Goal: Information Seeking & Learning: Learn about a topic

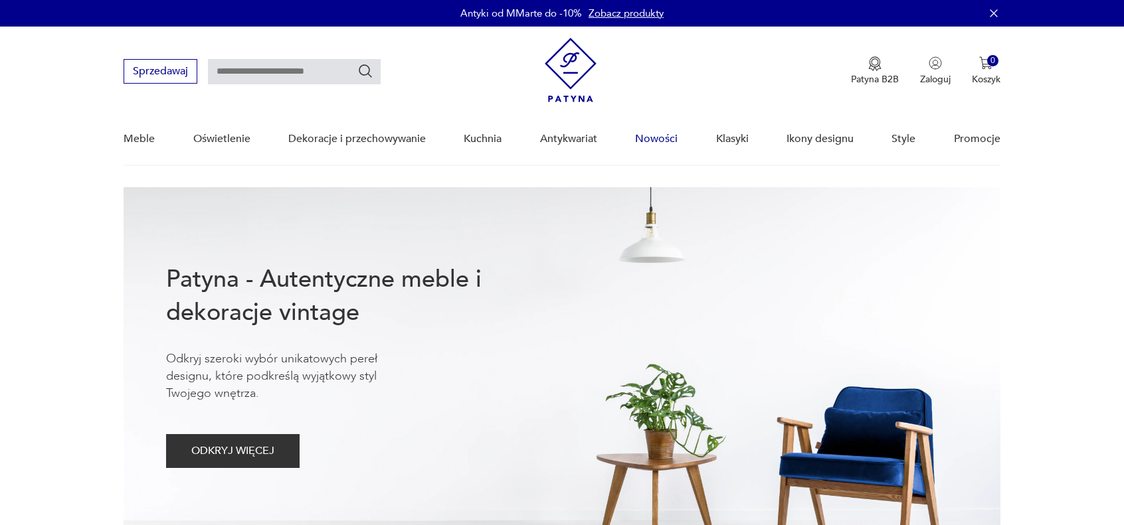
click at [657, 137] on link "Nowości" at bounding box center [656, 139] width 43 height 51
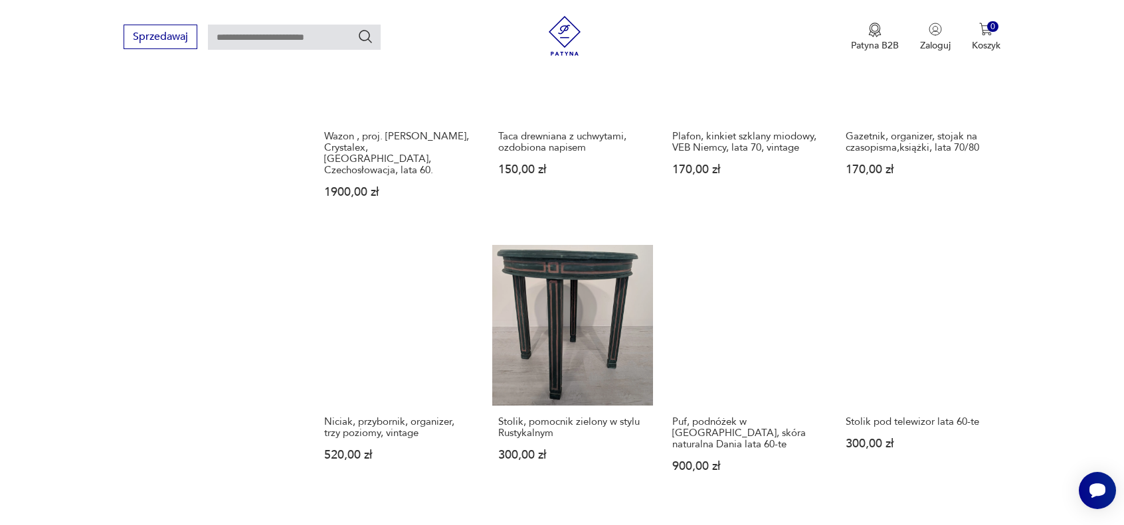
scroll to position [1095, 0]
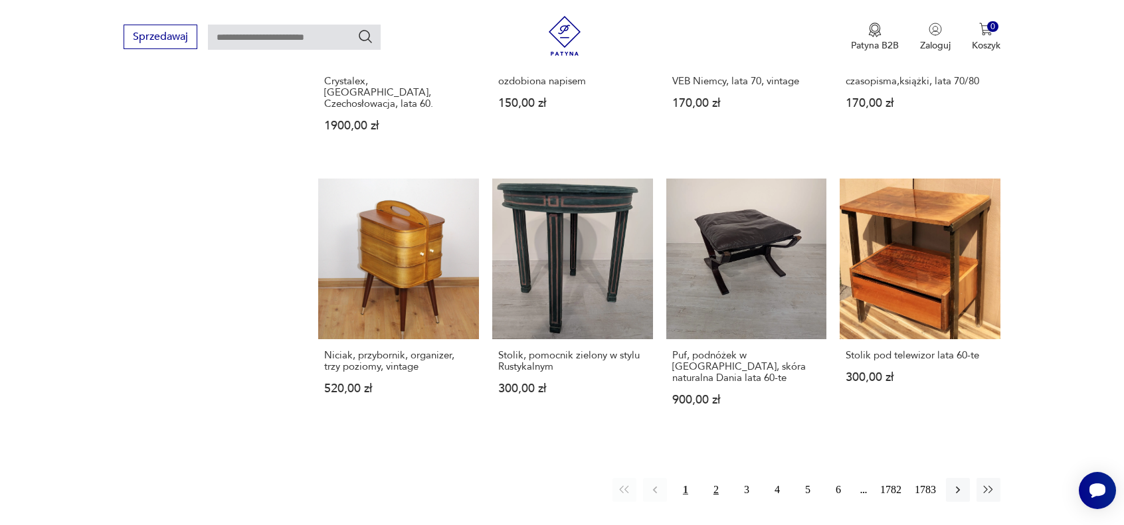
click at [717, 478] on button "2" at bounding box center [716, 490] width 24 height 24
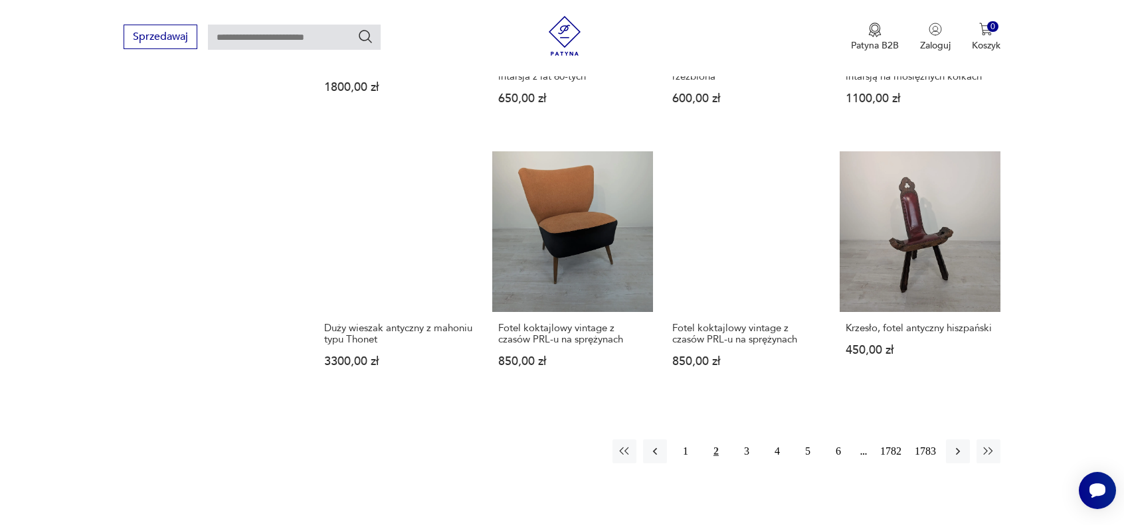
scroll to position [1168, 0]
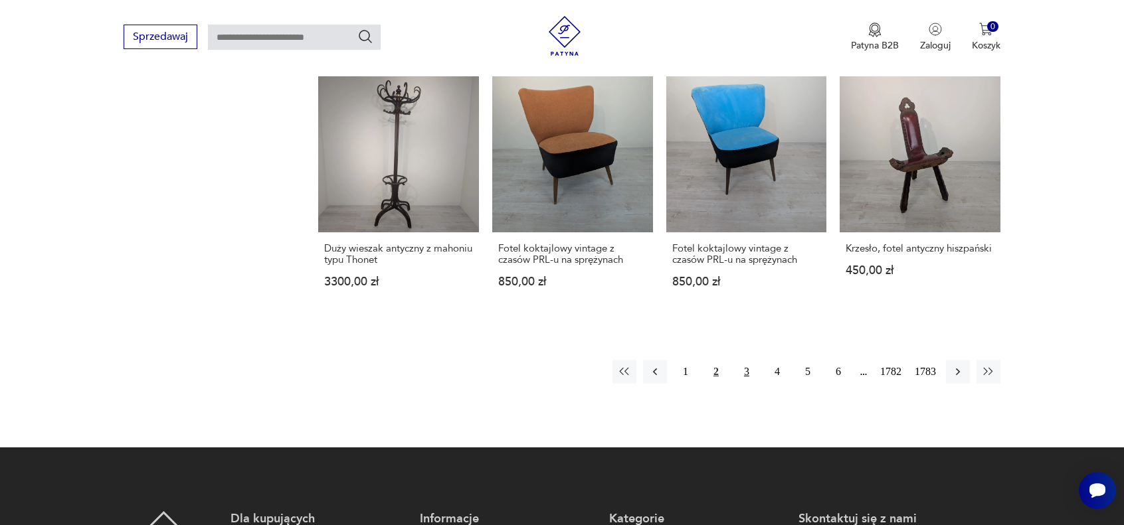
click at [747, 360] on button "3" at bounding box center [747, 372] width 24 height 24
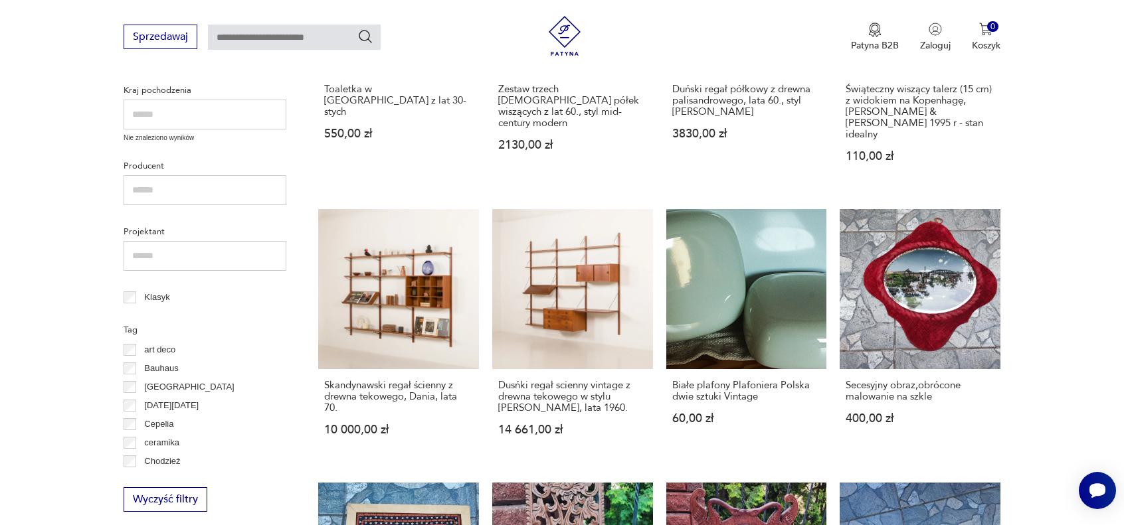
scroll to position [503, 0]
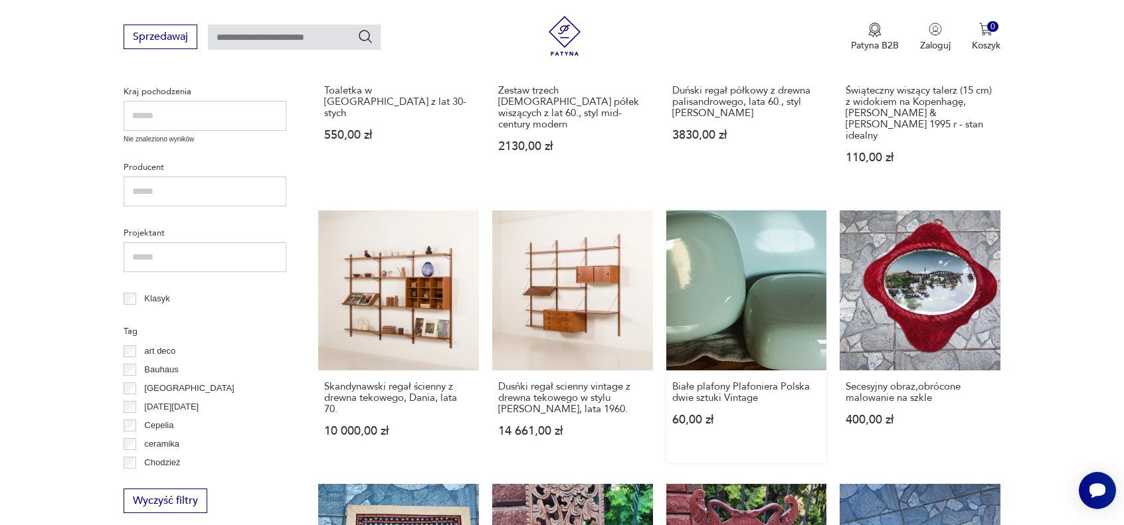
click at [764, 300] on link "Białe plafony Plafoniera Polska dwie sztuki Vintage 60,00 zł" at bounding box center [746, 337] width 161 height 253
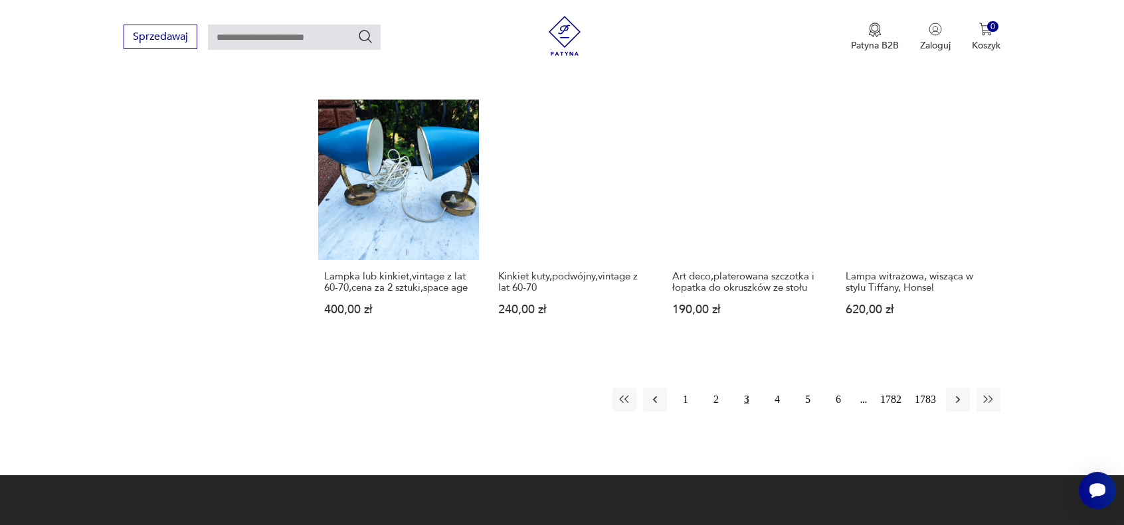
scroll to position [1168, 0]
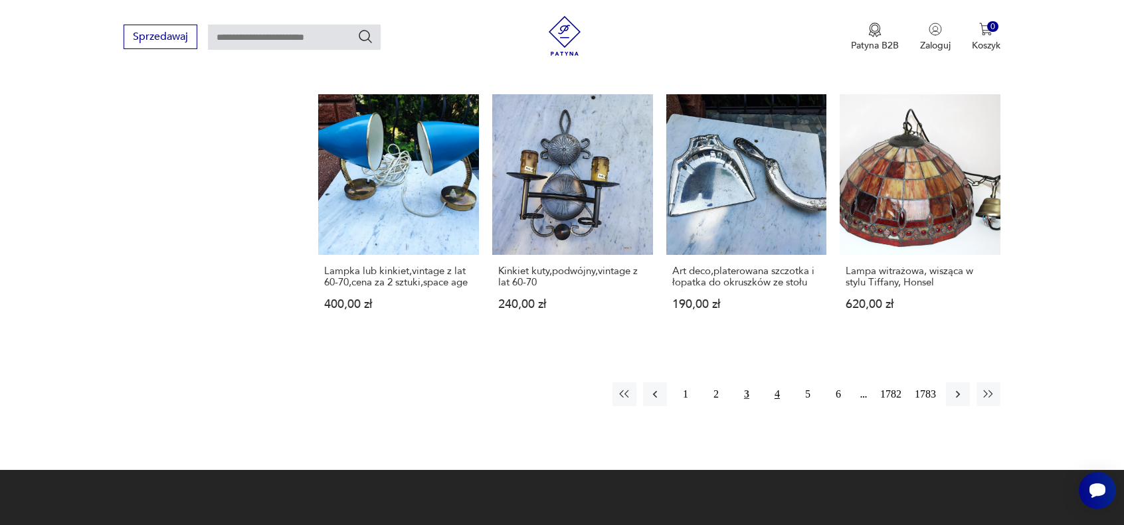
click at [775, 383] on button "4" at bounding box center [777, 395] width 24 height 24
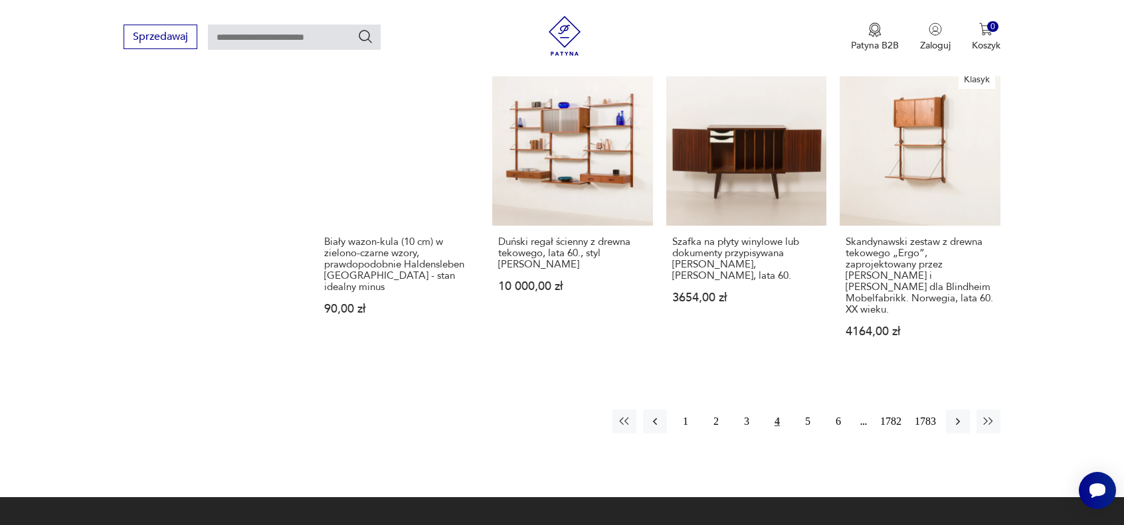
scroll to position [1168, 0]
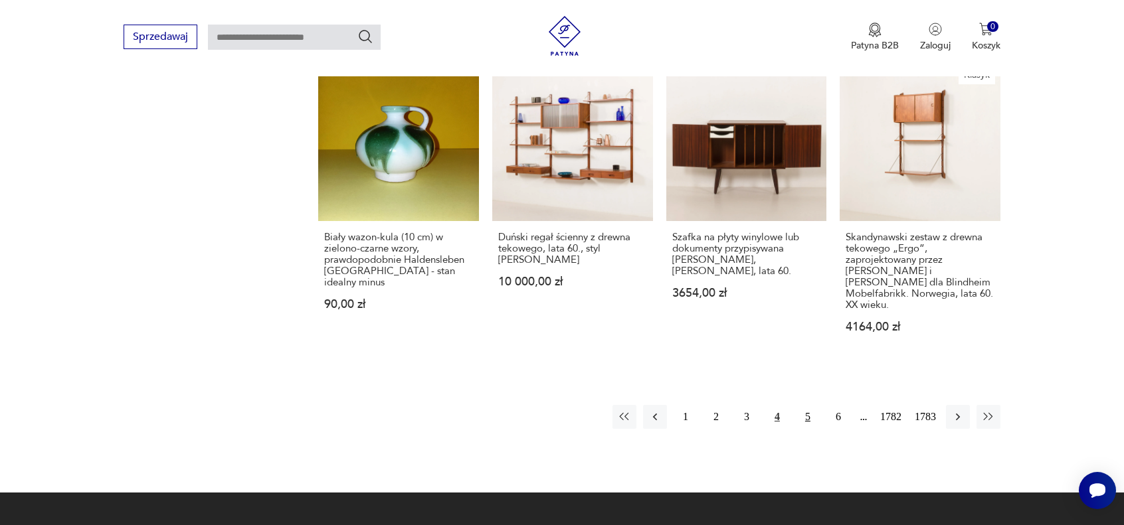
click at [808, 405] on button "5" at bounding box center [808, 417] width 24 height 24
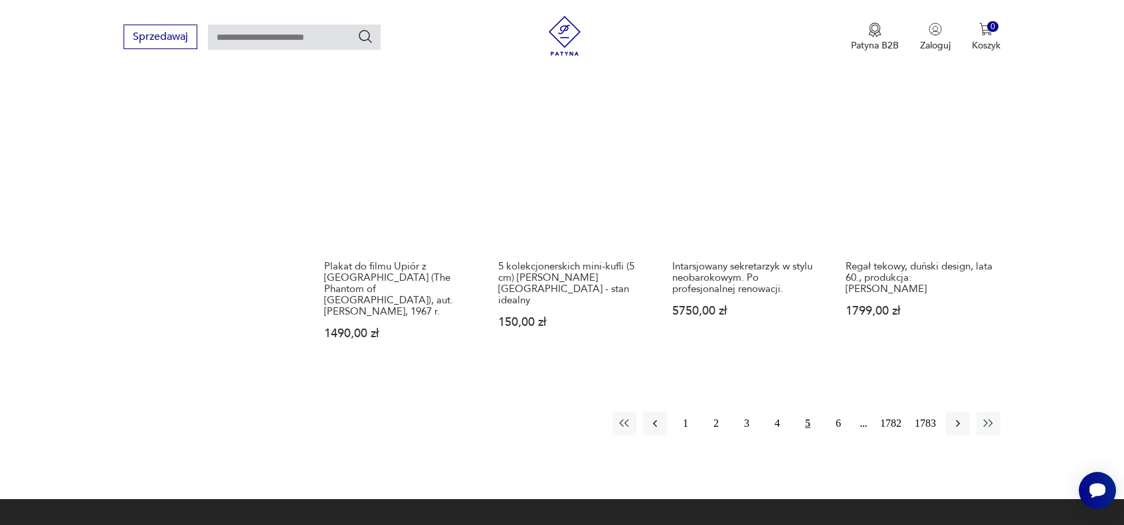
scroll to position [1234, 0]
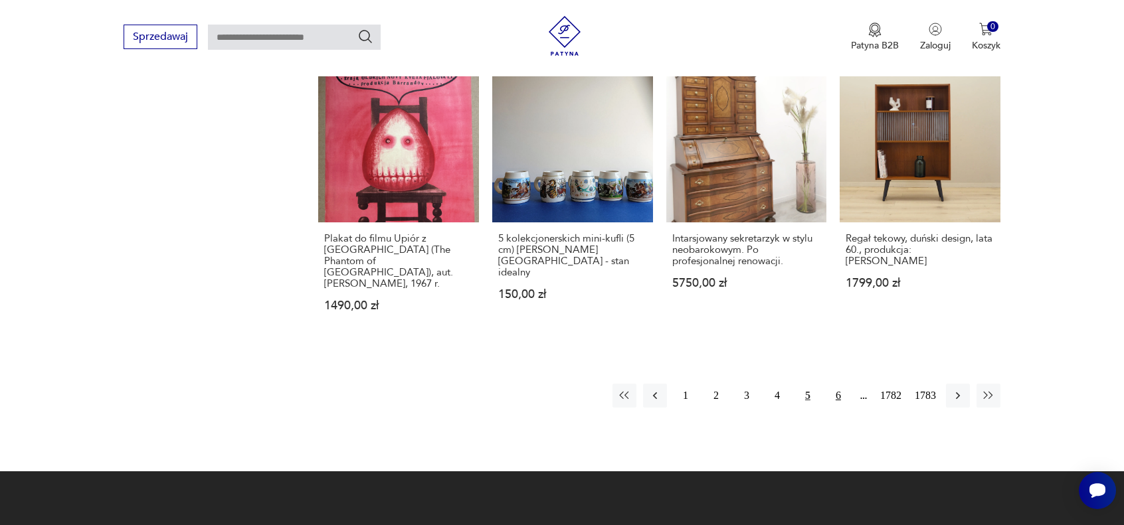
click at [840, 384] on button "6" at bounding box center [838, 396] width 24 height 24
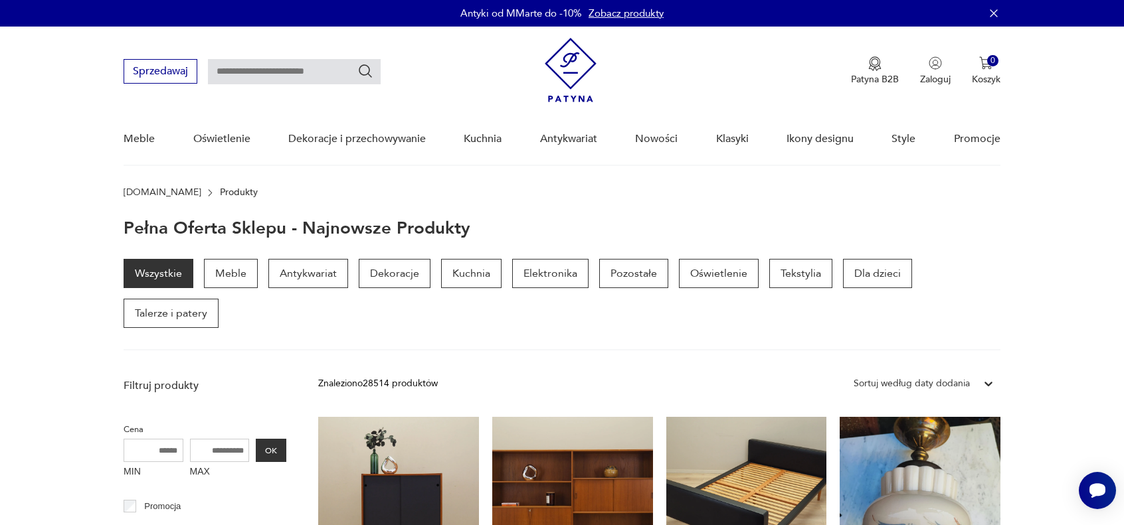
click at [563, 76] on img at bounding box center [571, 70] width 52 height 64
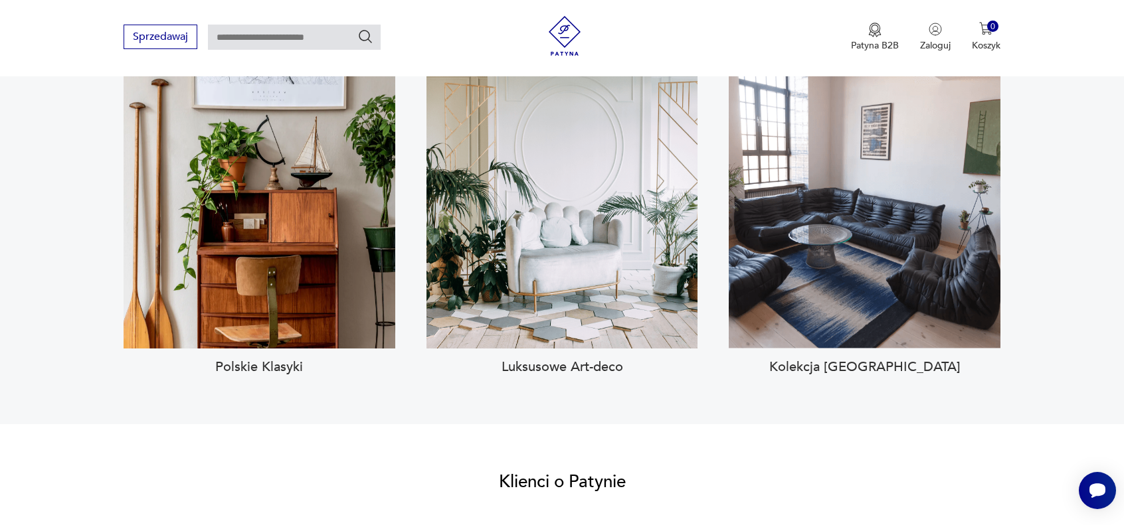
scroll to position [1328, 0]
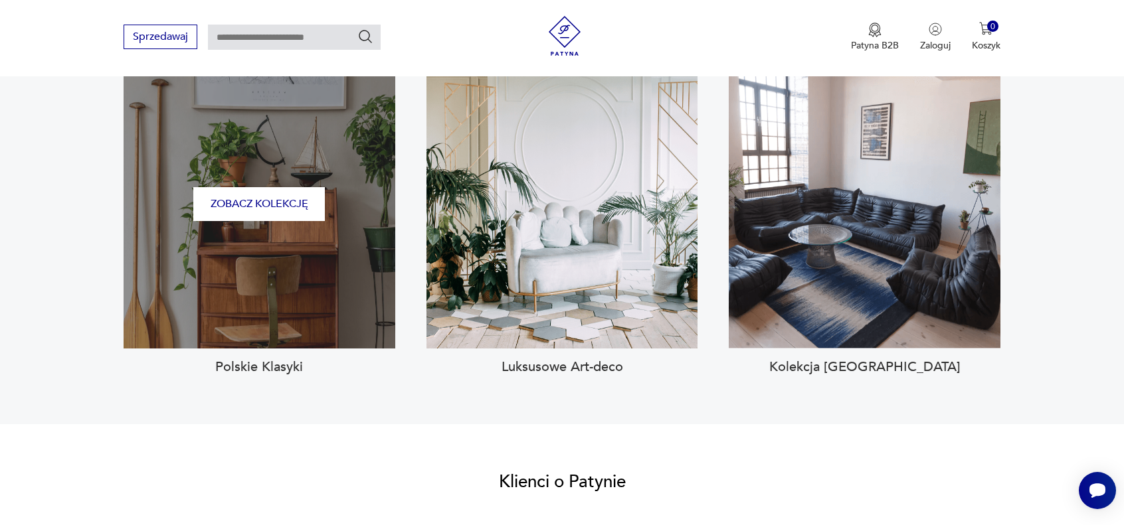
click at [262, 267] on div "Zobacz kolekcję" at bounding box center [260, 204] width 272 height 290
click at [270, 187] on button "Zobacz kolekcję" at bounding box center [259, 204] width 132 height 34
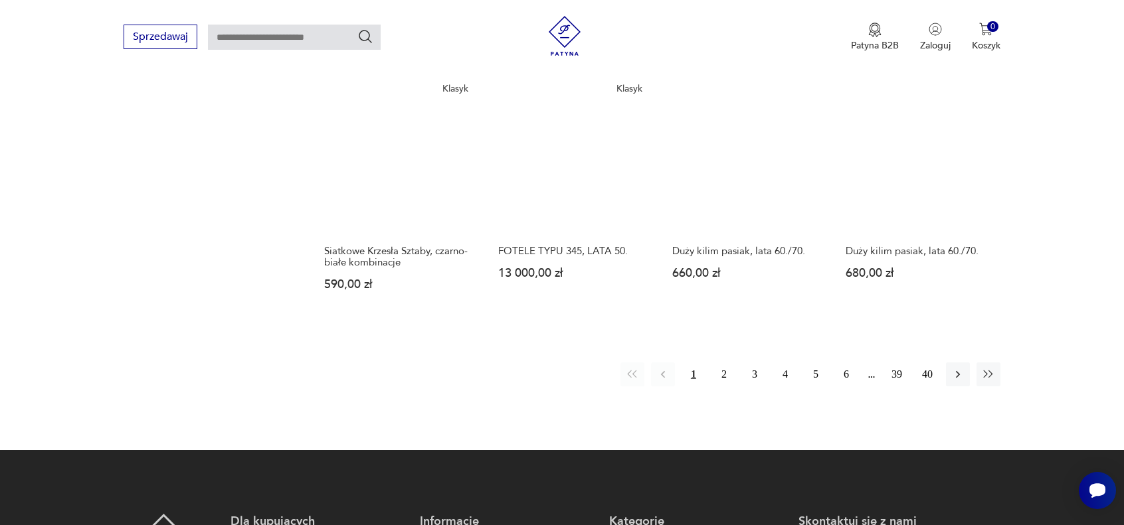
scroll to position [1113, 0]
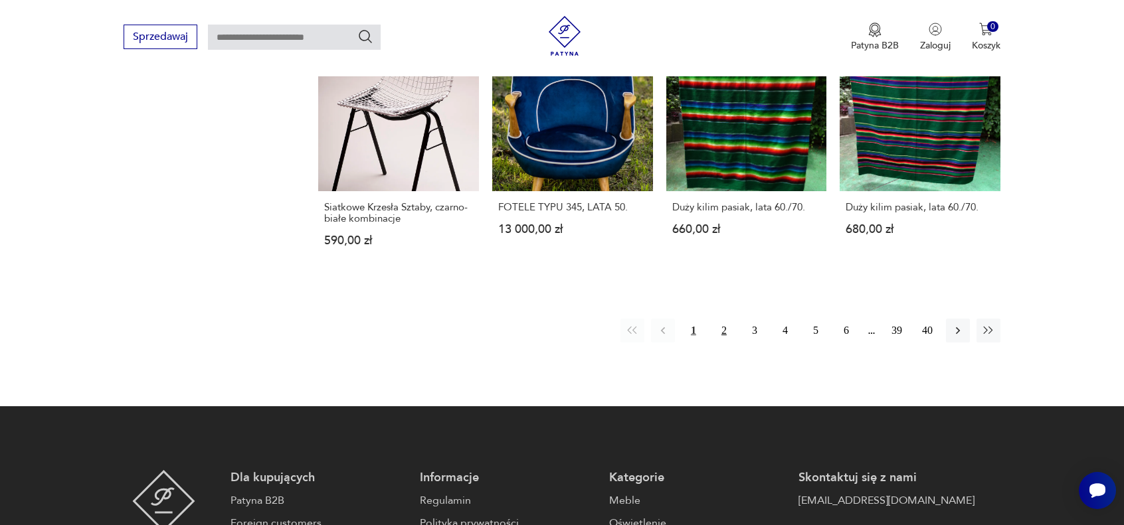
click at [726, 319] on button "2" at bounding box center [724, 331] width 24 height 24
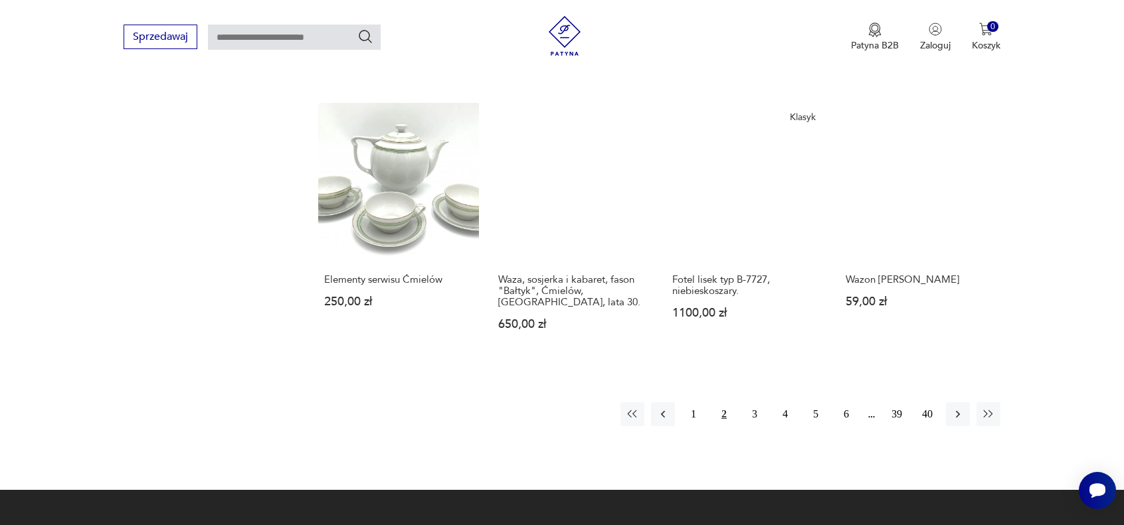
scroll to position [1047, 0]
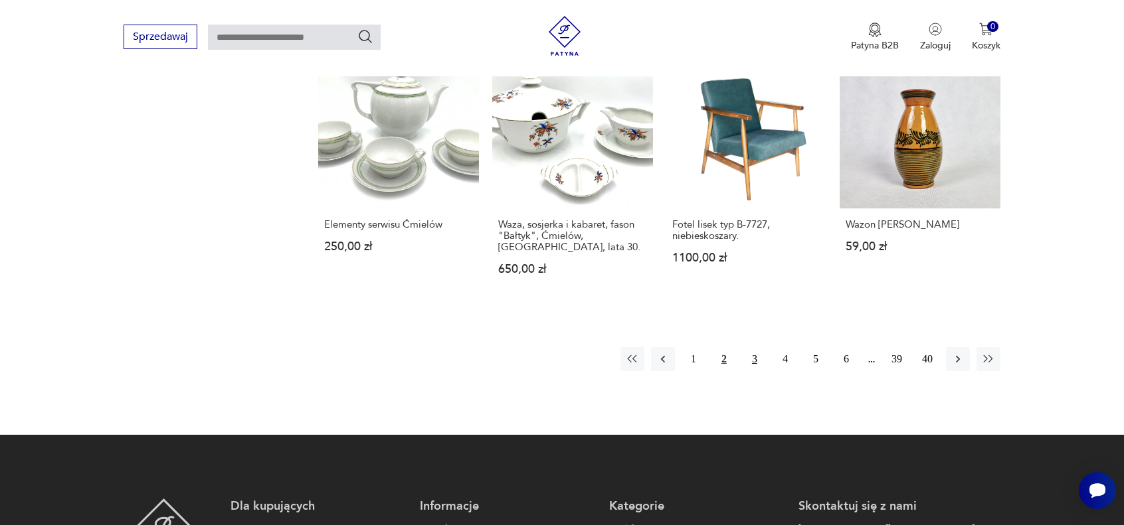
click at [754, 359] on button "3" at bounding box center [755, 359] width 24 height 24
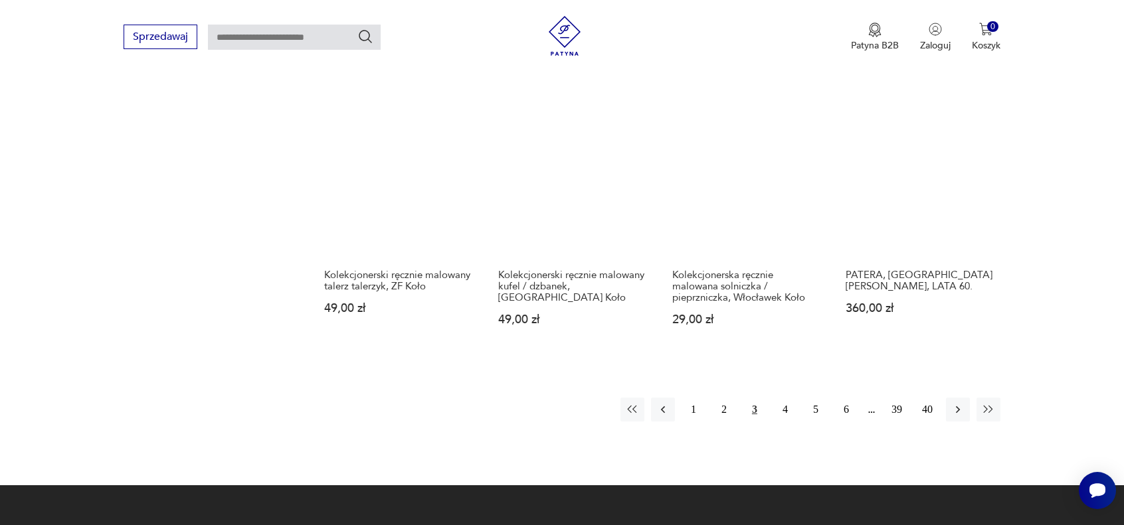
scroll to position [1047, 0]
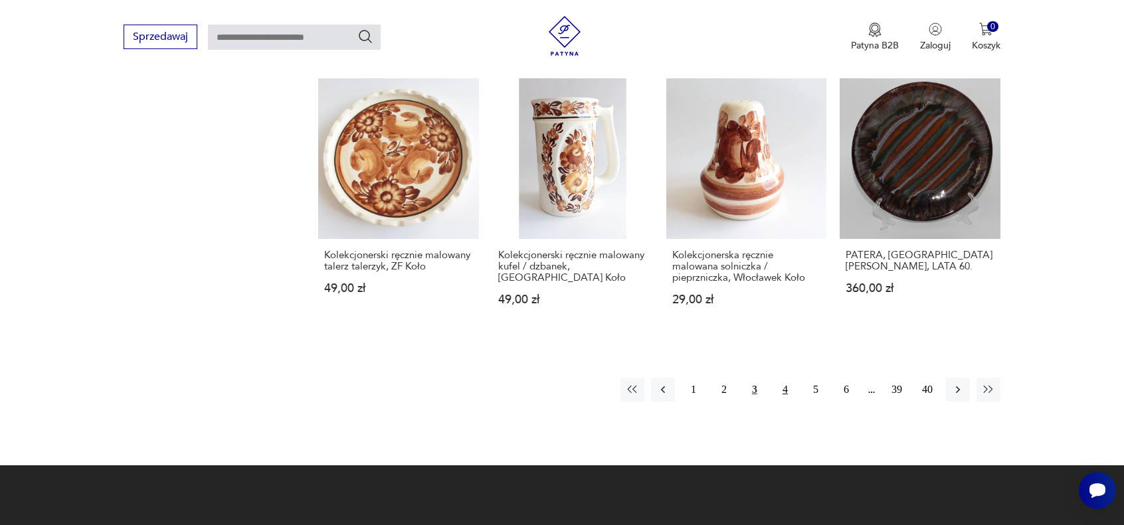
click at [784, 389] on button "4" at bounding box center [785, 390] width 24 height 24
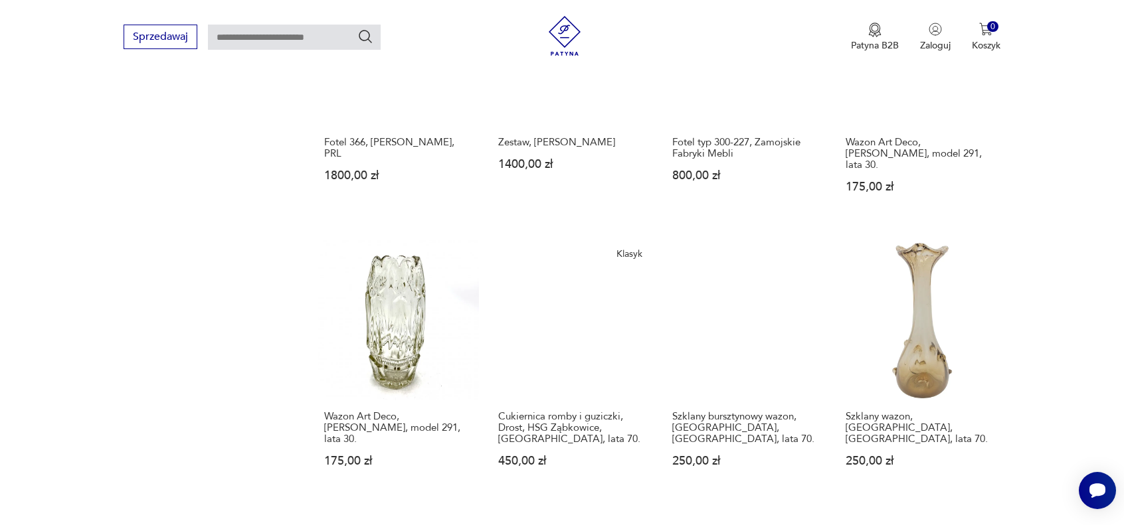
scroll to position [914, 0]
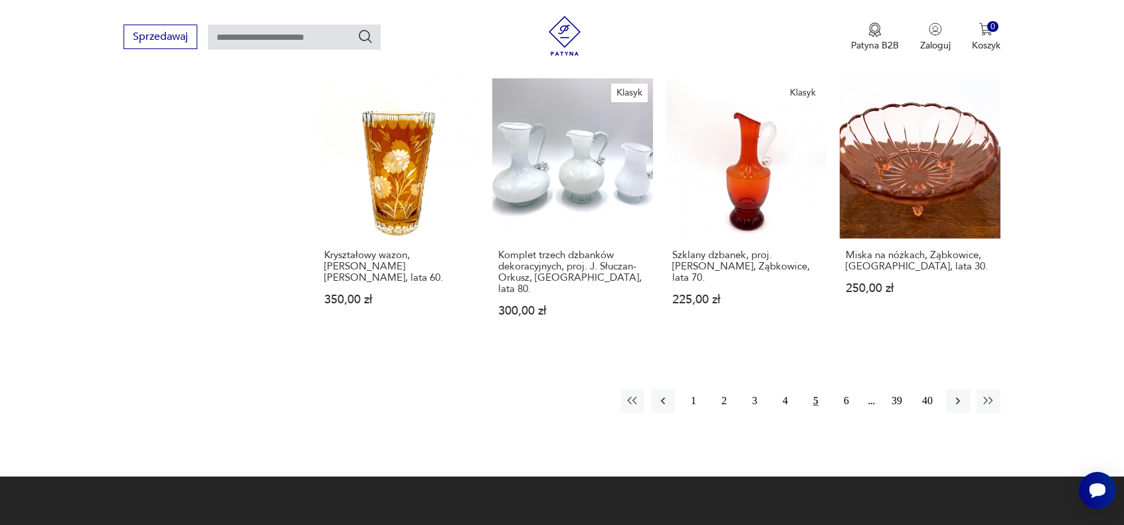
scroll to position [1113, 0]
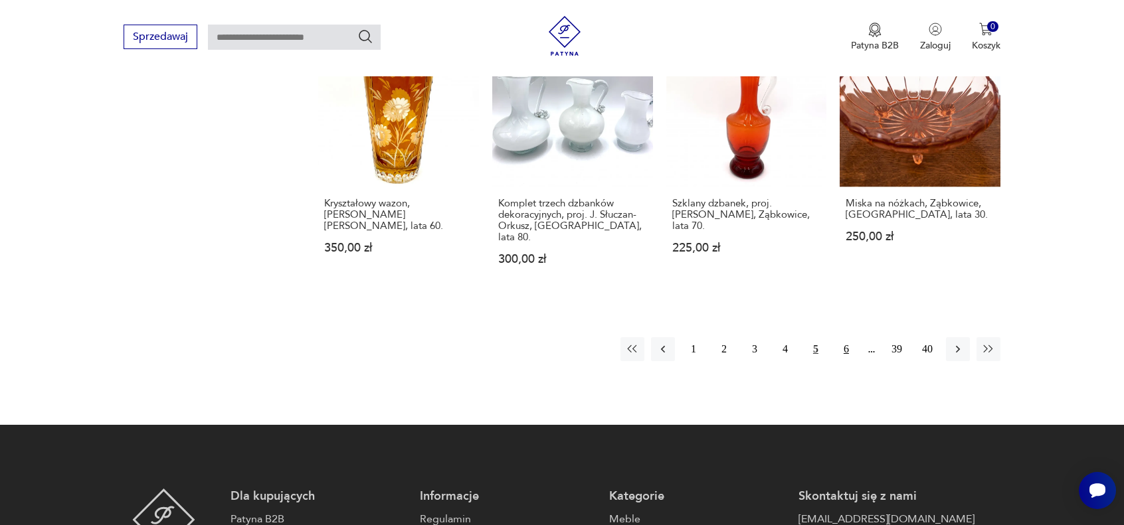
click at [845, 337] on button "6" at bounding box center [846, 349] width 24 height 24
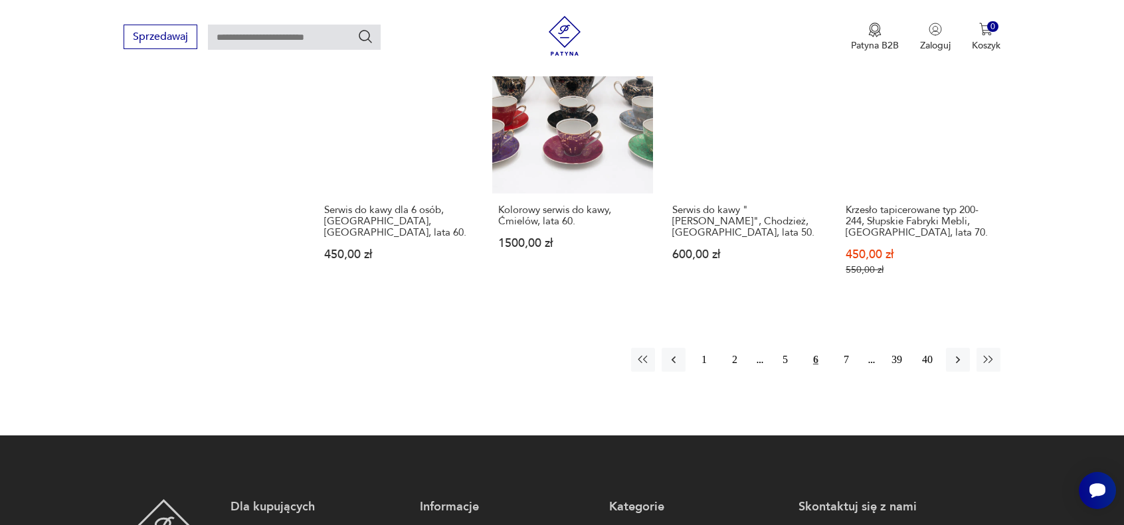
scroll to position [1113, 0]
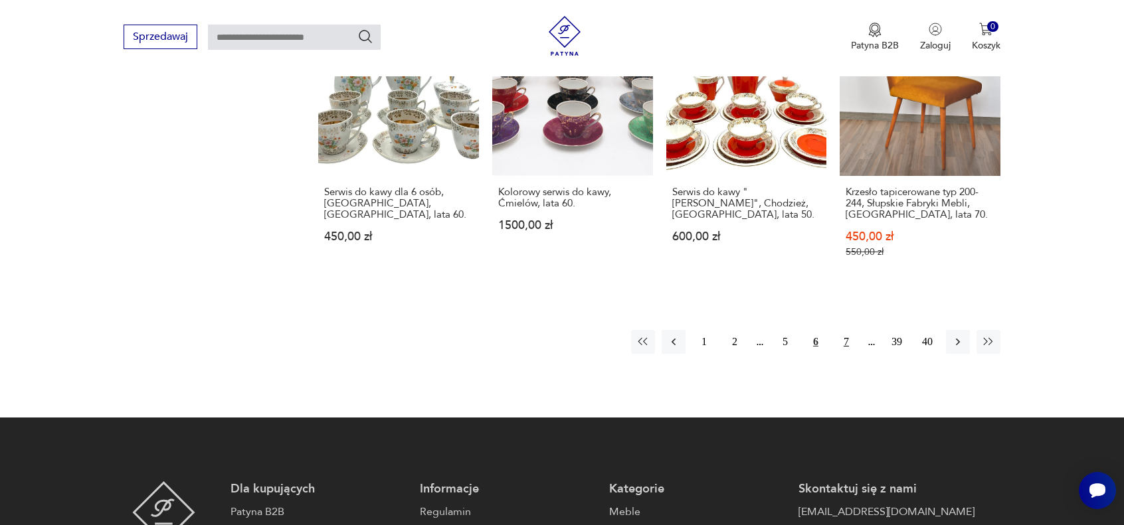
click at [845, 330] on button "7" at bounding box center [846, 342] width 24 height 24
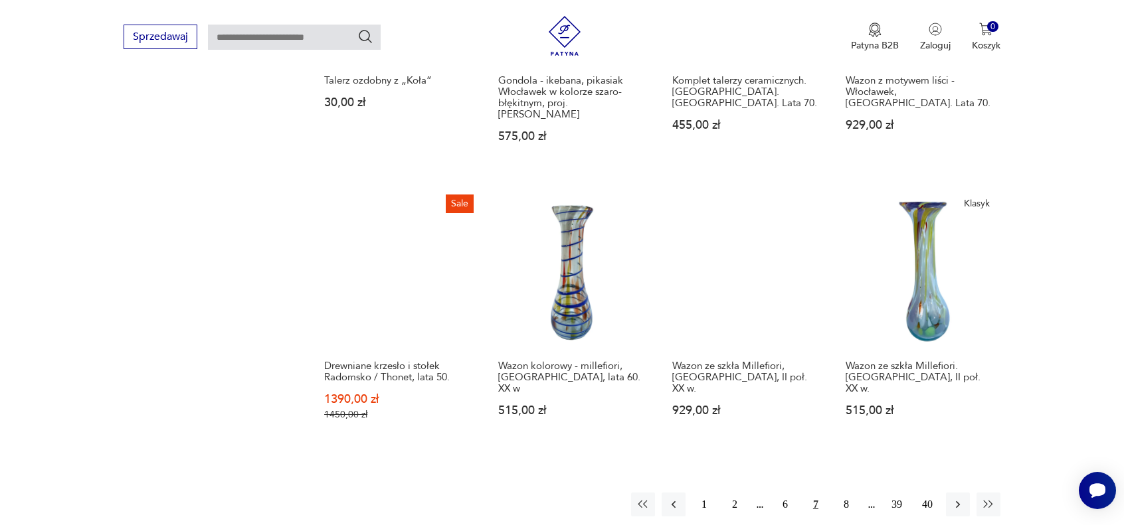
scroll to position [980, 0]
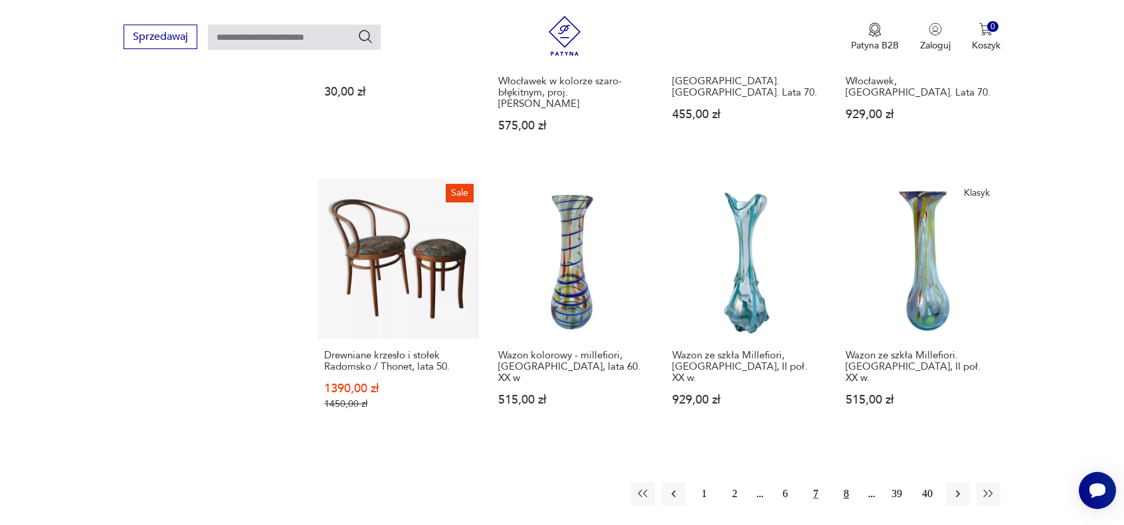
click at [843, 482] on button "8" at bounding box center [846, 494] width 24 height 24
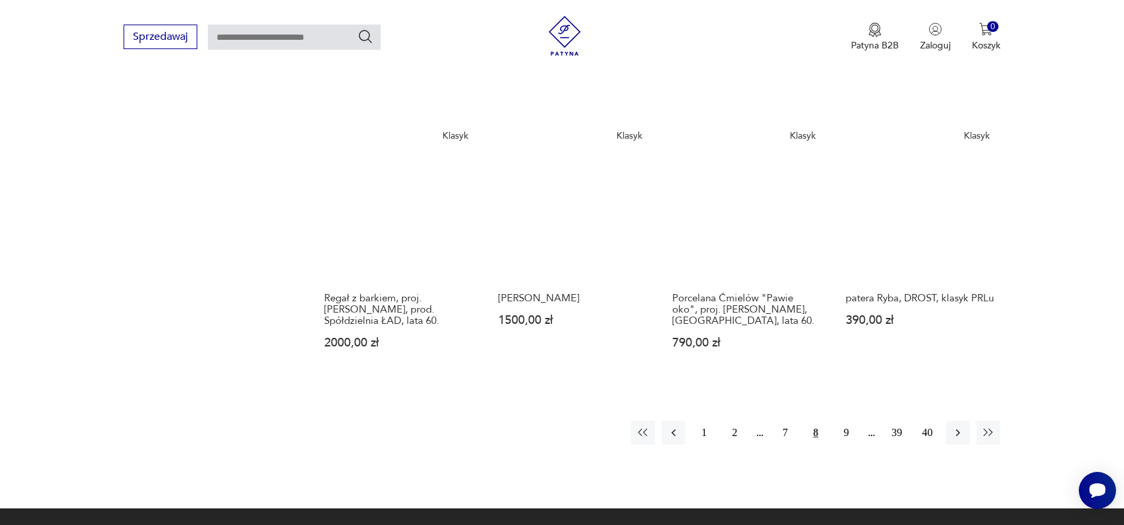
scroll to position [1047, 0]
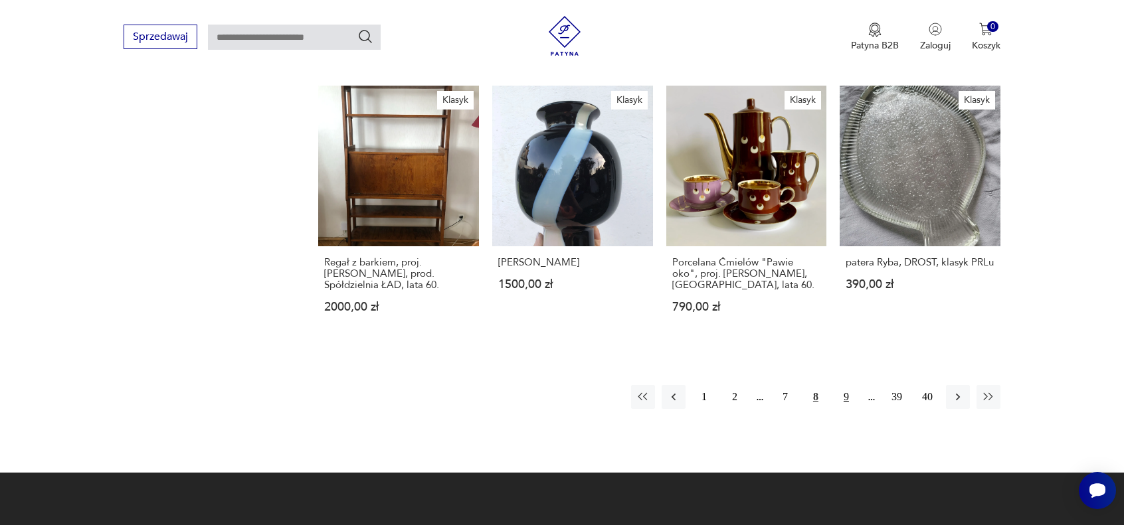
click at [844, 400] on button "9" at bounding box center [846, 397] width 24 height 24
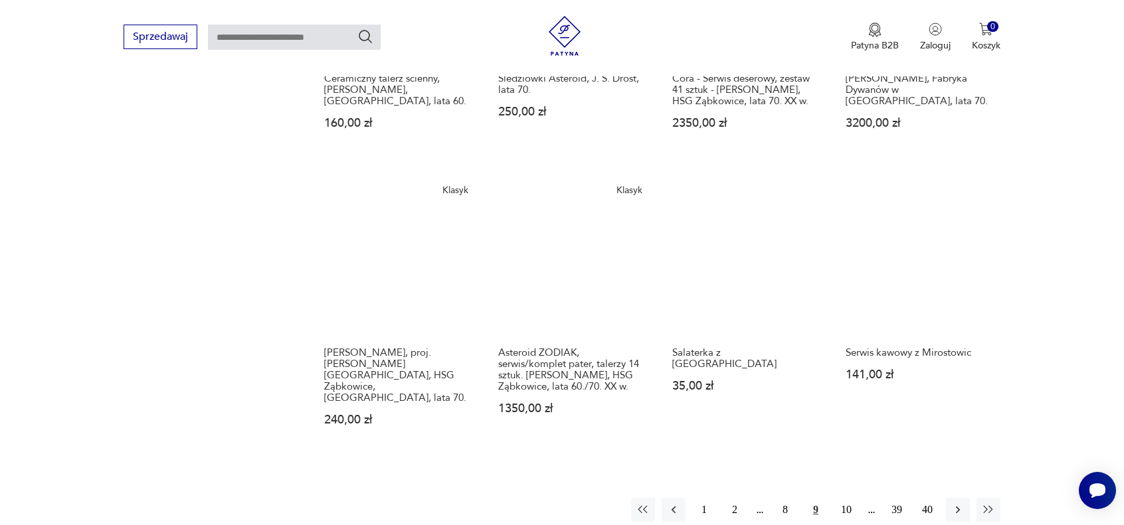
scroll to position [980, 0]
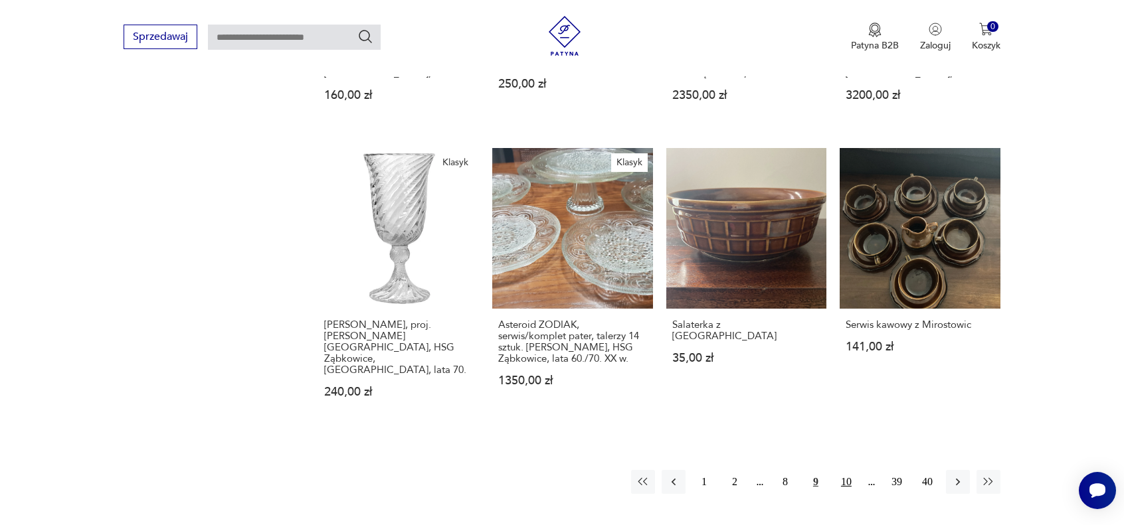
click at [847, 470] on button "10" at bounding box center [846, 482] width 24 height 24
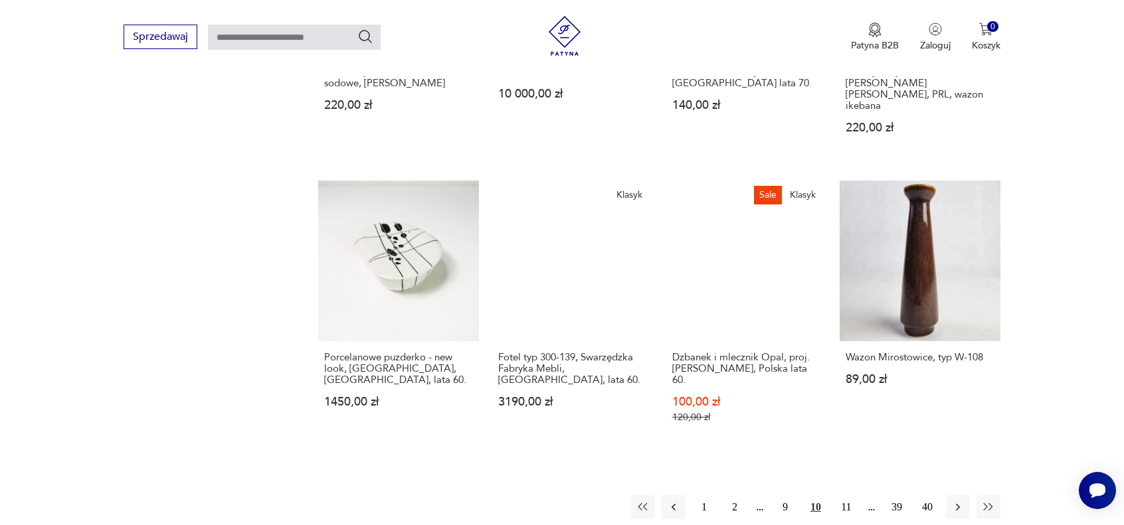
scroll to position [1047, 0]
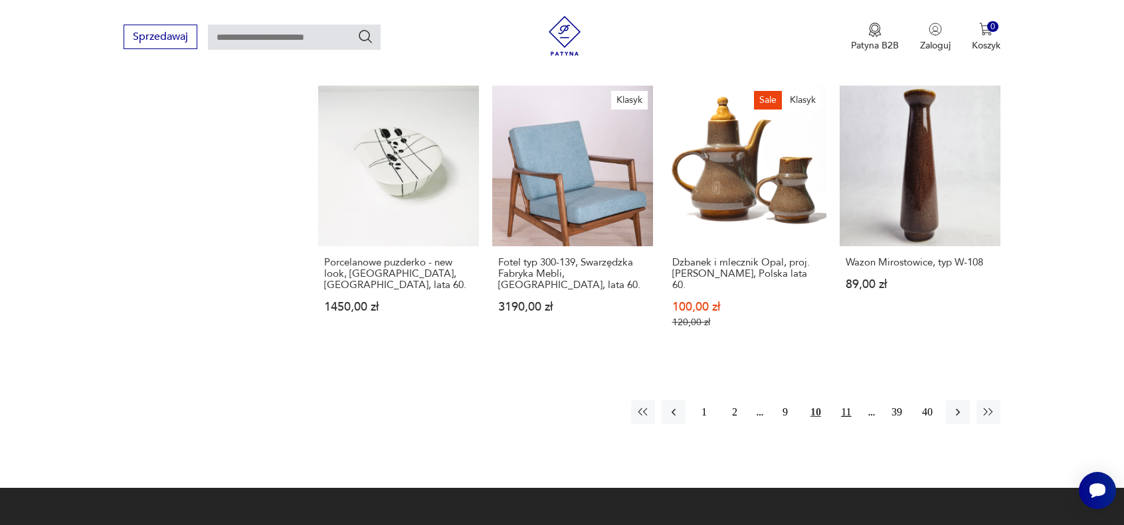
click at [849, 400] on button "11" at bounding box center [846, 412] width 24 height 24
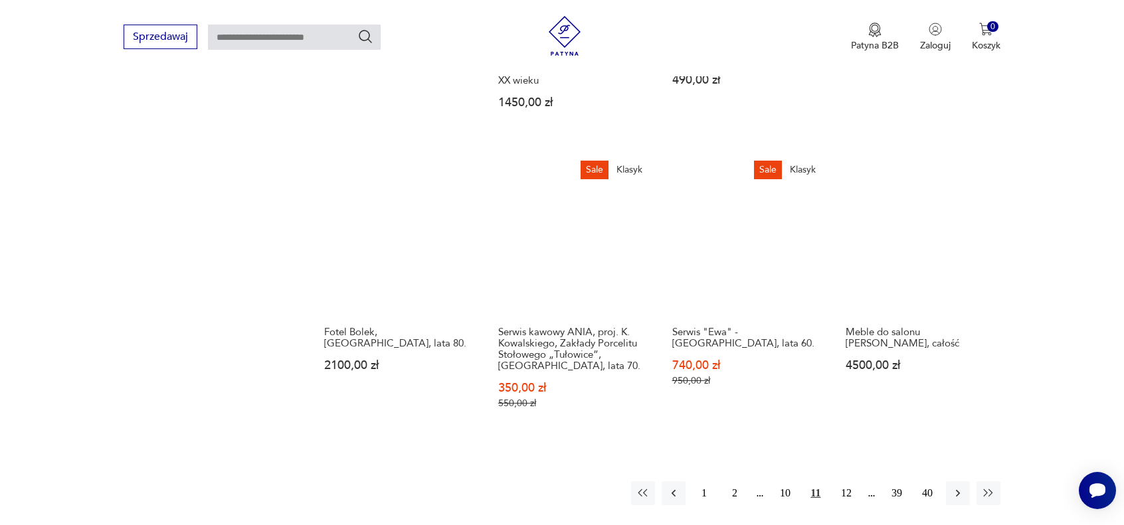
scroll to position [1047, 0]
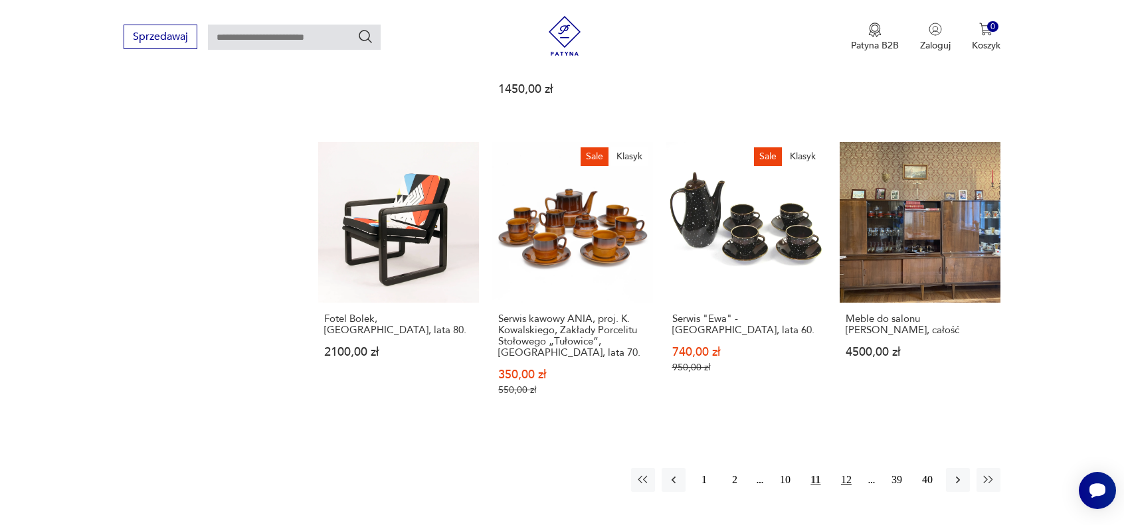
click at [844, 468] on button "12" at bounding box center [846, 480] width 24 height 24
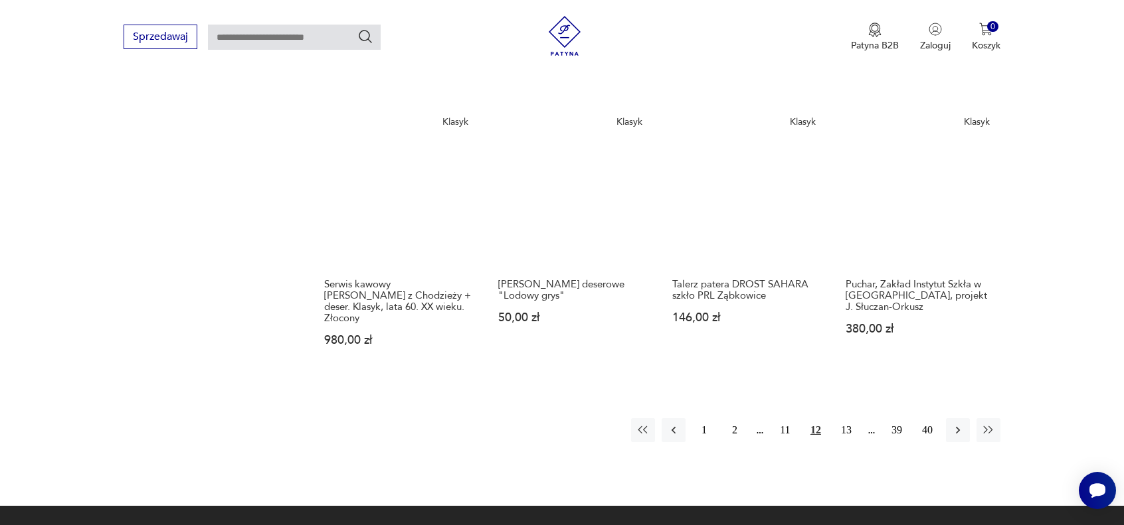
scroll to position [1047, 0]
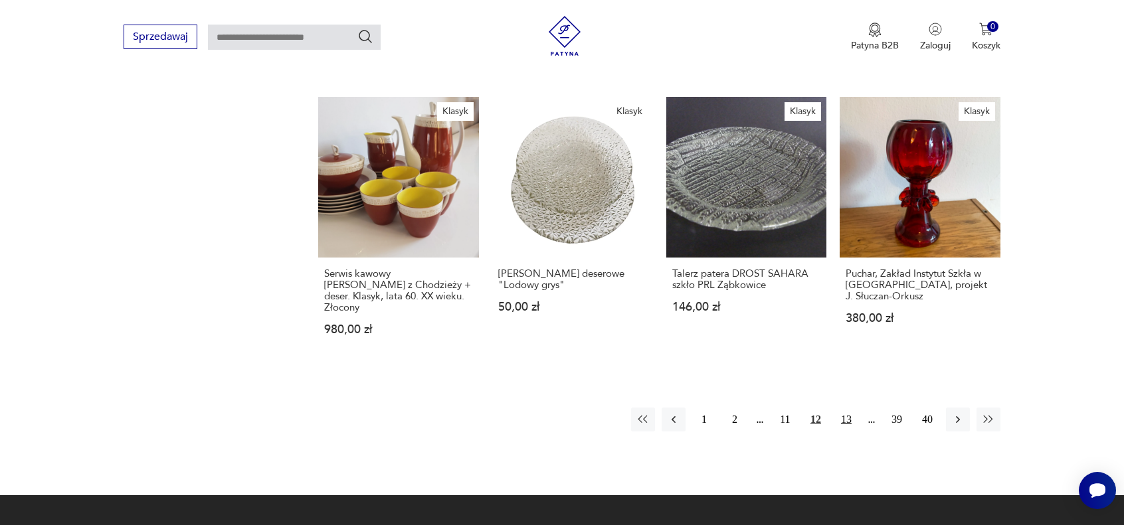
click at [847, 408] on button "13" at bounding box center [846, 420] width 24 height 24
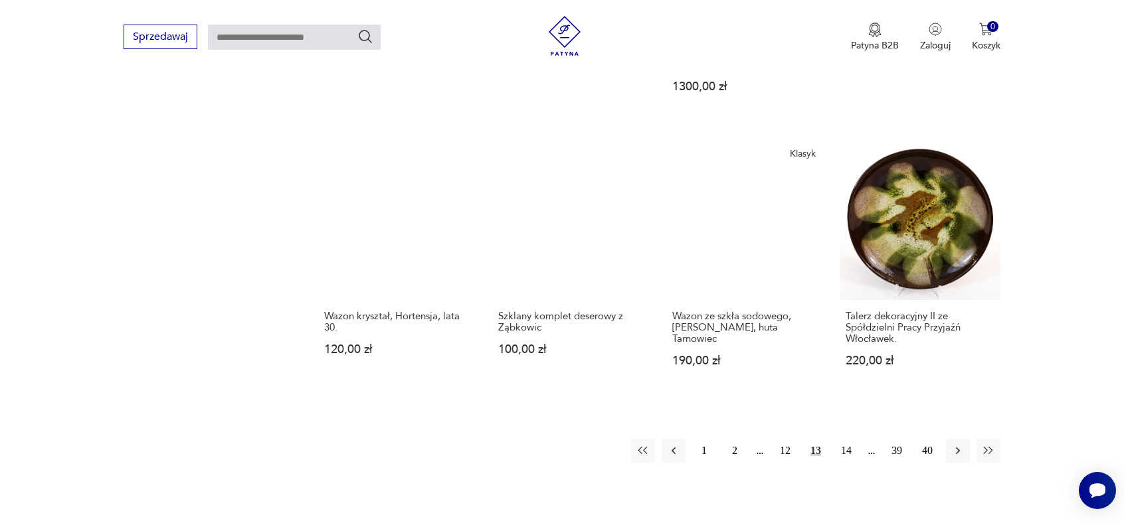
scroll to position [1047, 0]
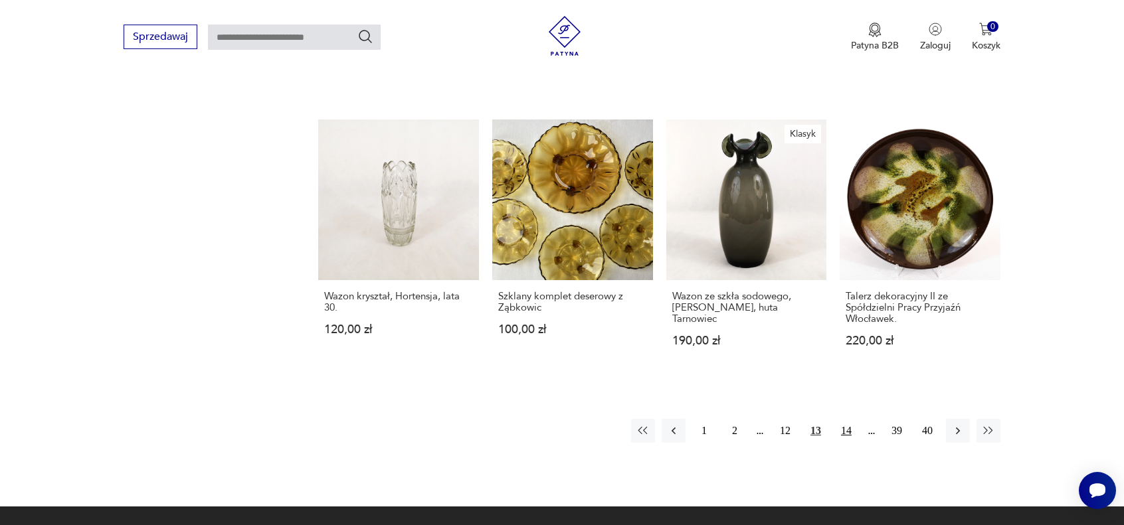
click at [850, 419] on button "14" at bounding box center [846, 431] width 24 height 24
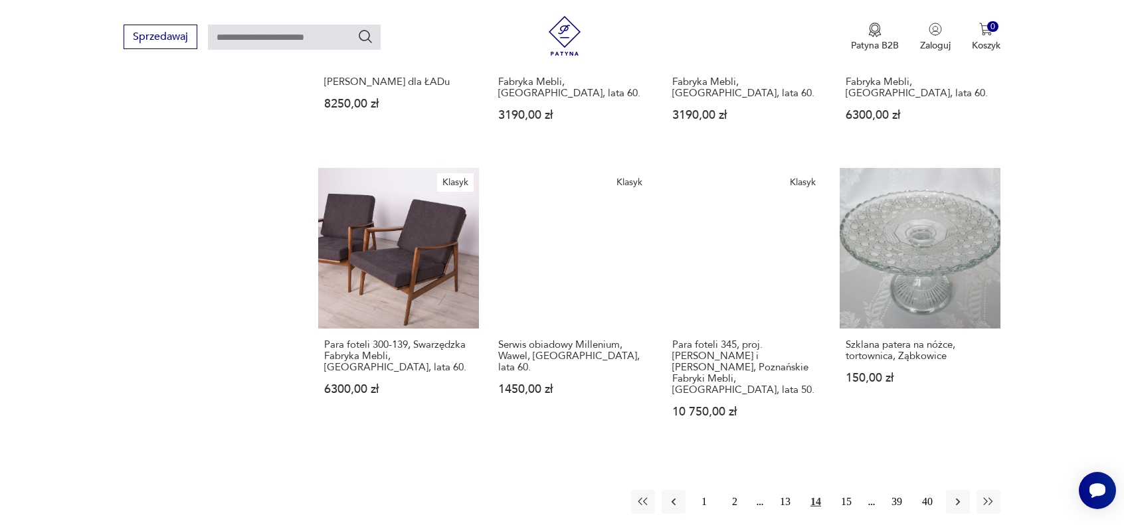
scroll to position [980, 0]
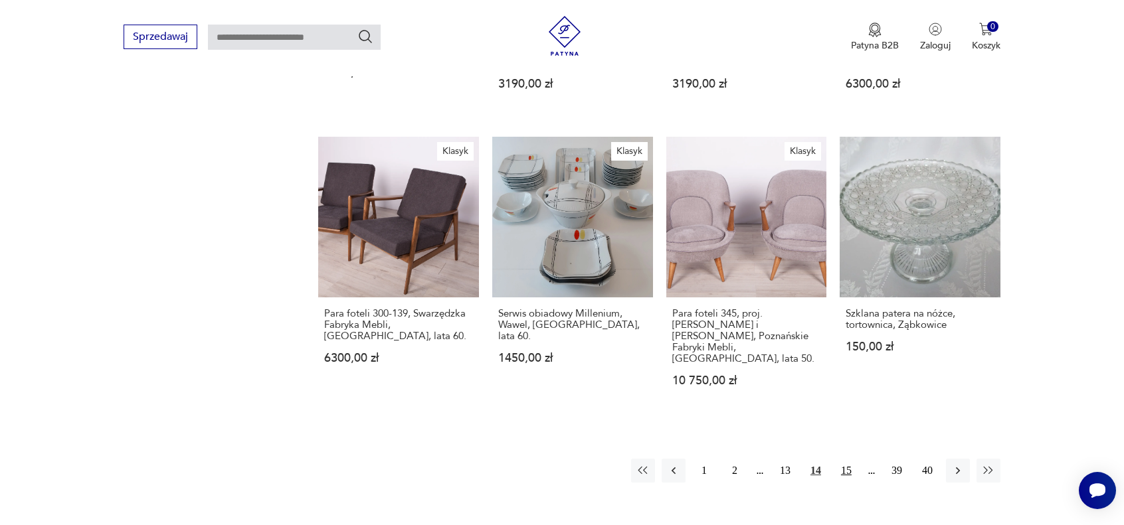
click at [847, 459] on button "15" at bounding box center [846, 471] width 24 height 24
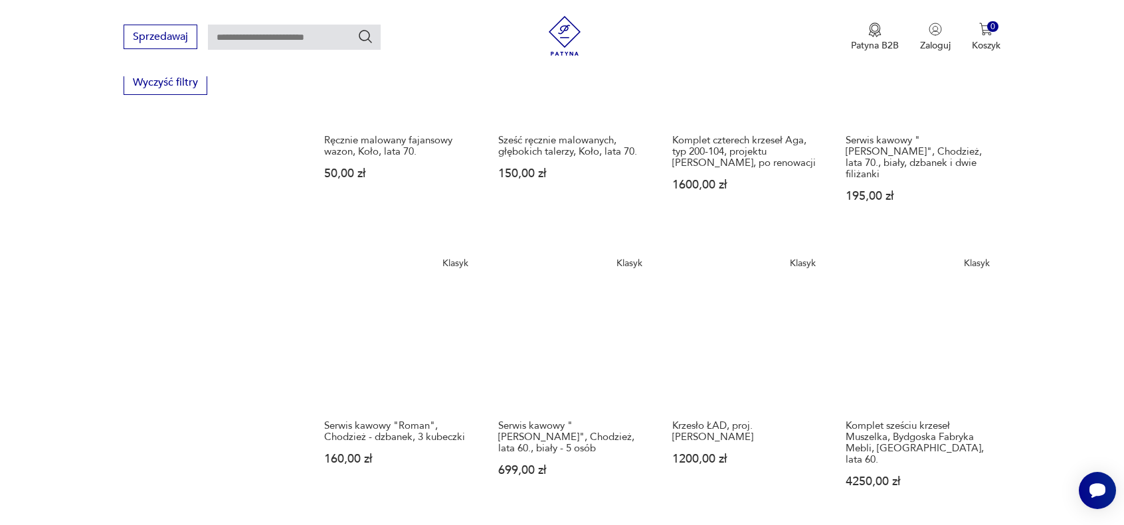
scroll to position [914, 0]
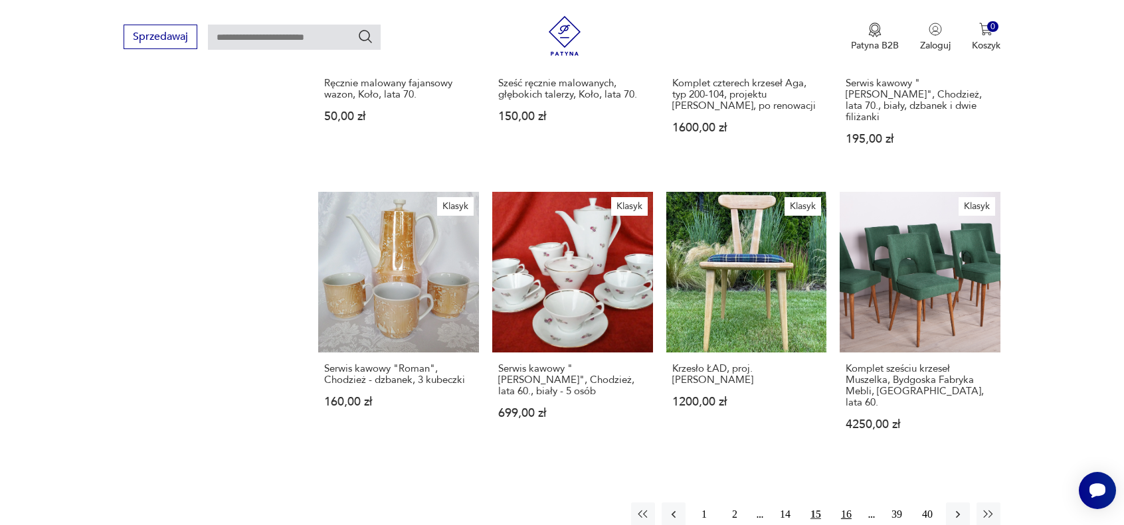
click at [846, 503] on button "16" at bounding box center [846, 515] width 24 height 24
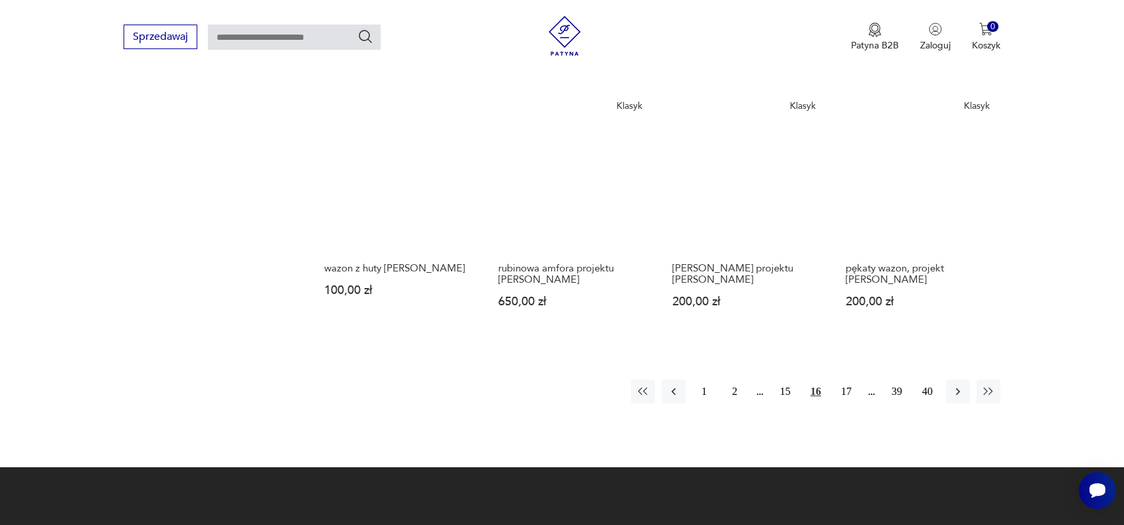
scroll to position [1047, 0]
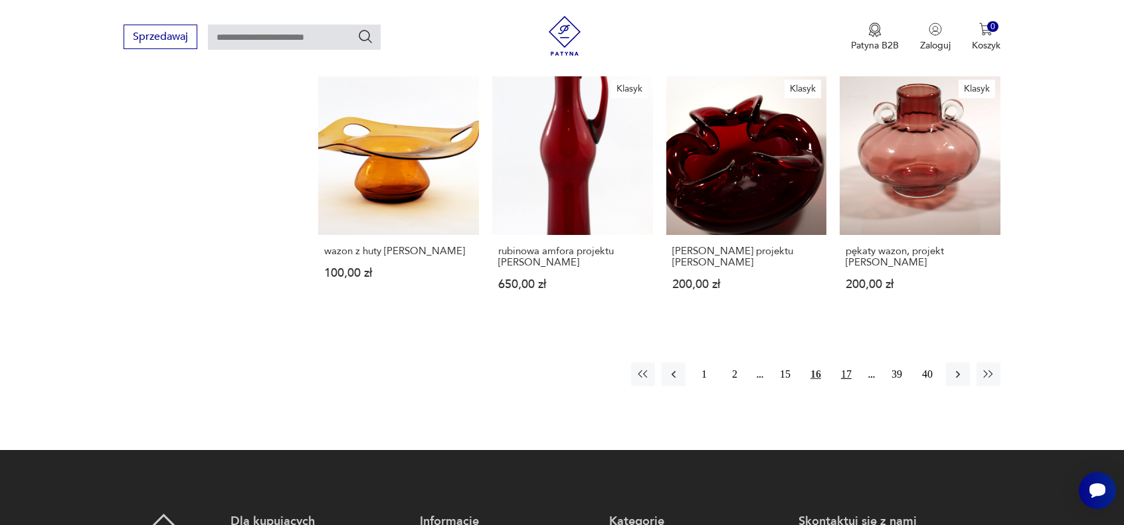
click at [850, 363] on button "17" at bounding box center [846, 375] width 24 height 24
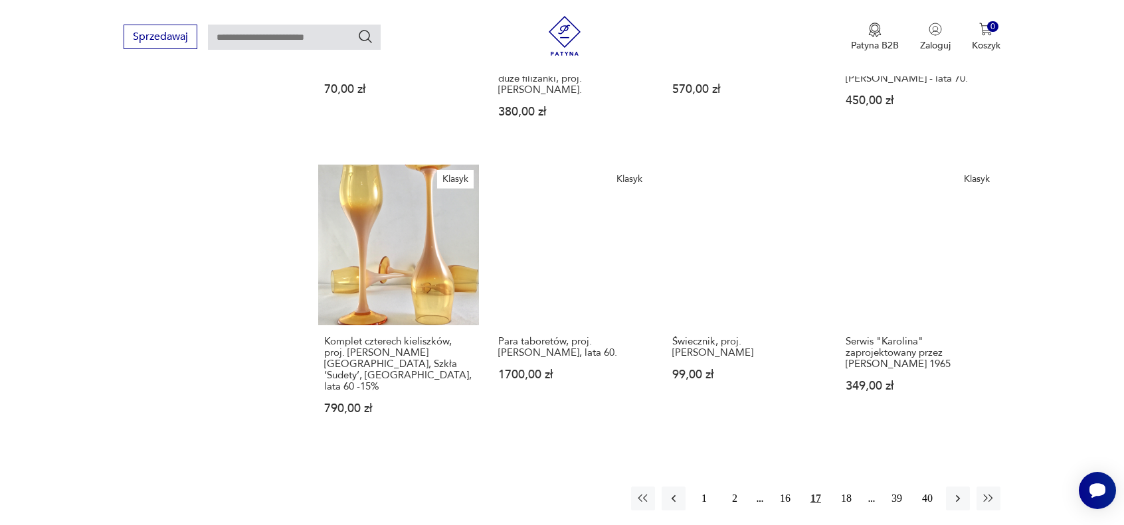
scroll to position [980, 0]
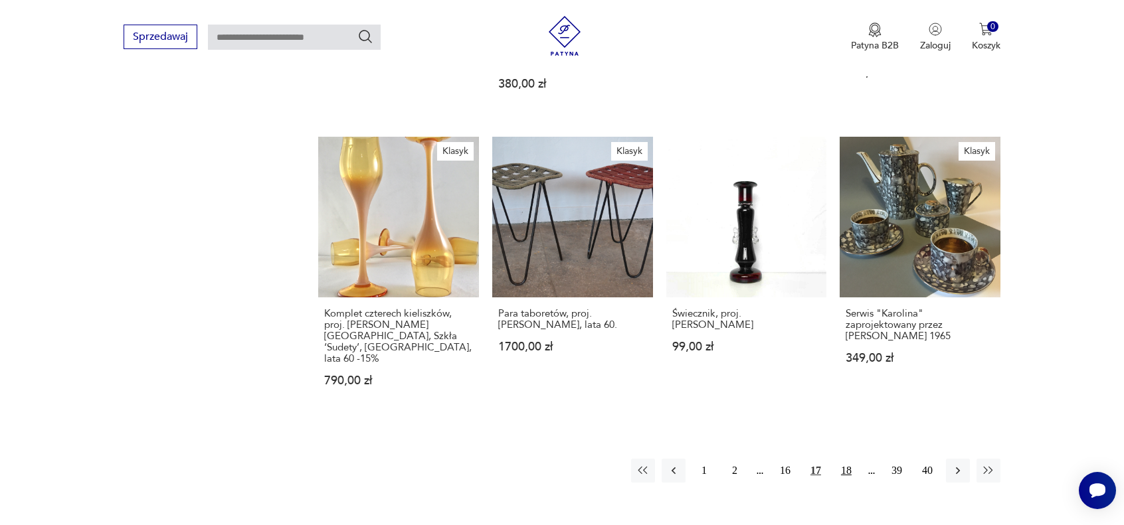
click at [849, 459] on button "18" at bounding box center [846, 471] width 24 height 24
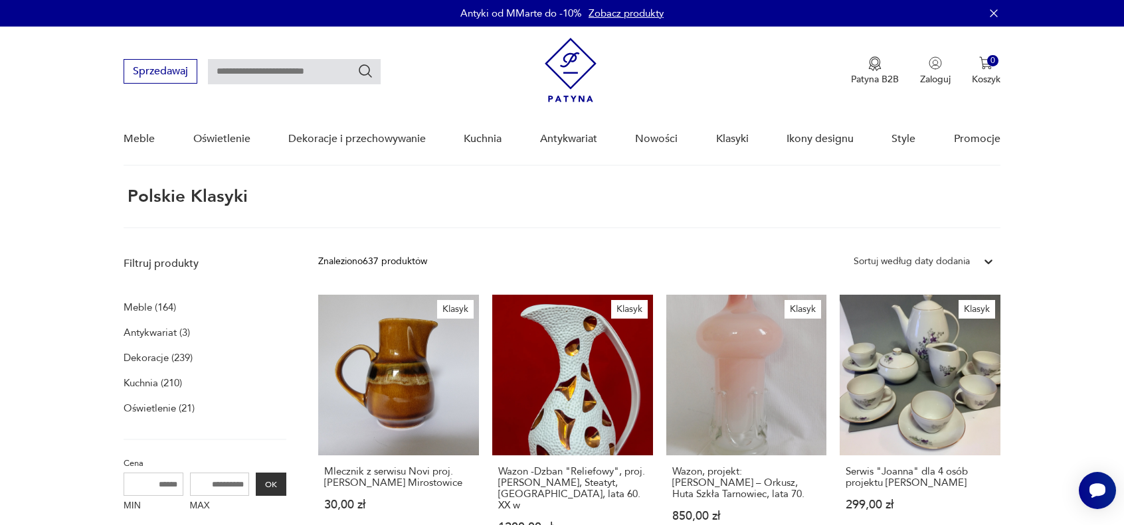
click at [218, 72] on input "text" at bounding box center [294, 71] width 173 height 25
type input "********"
click at [363, 76] on icon "Szukaj" at bounding box center [365, 71] width 16 height 16
type input "********"
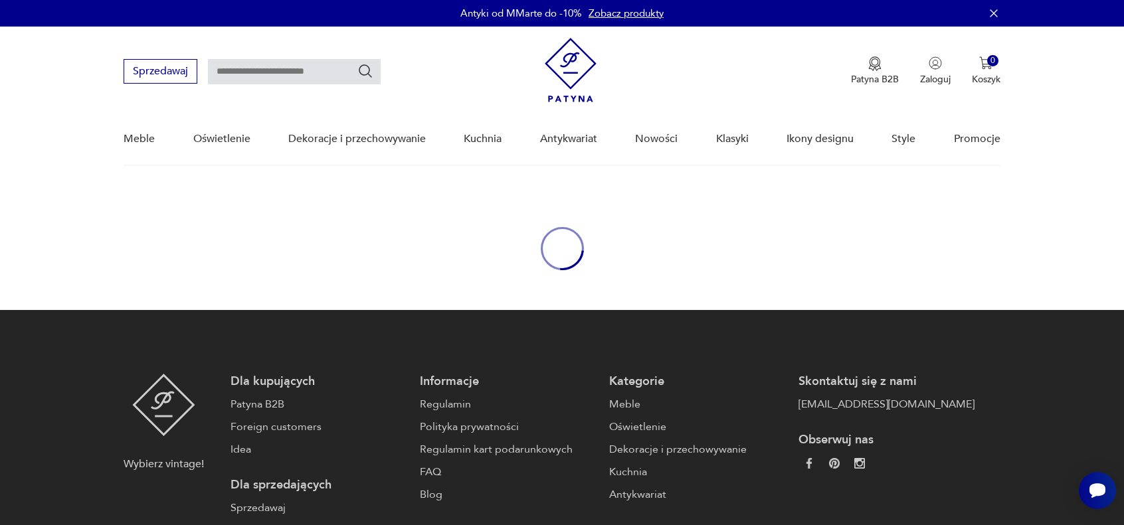
type input "********"
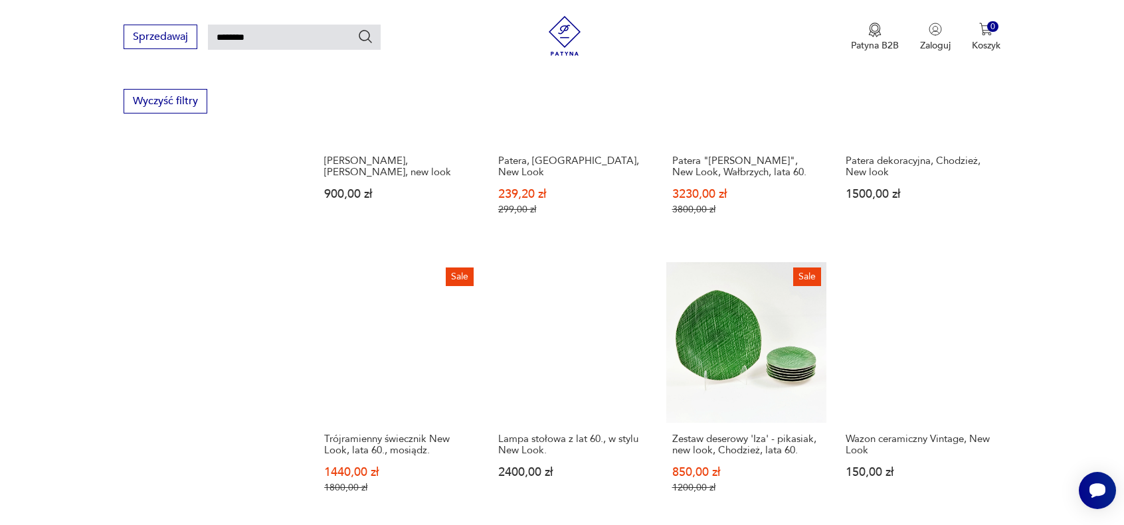
scroll to position [996, 0]
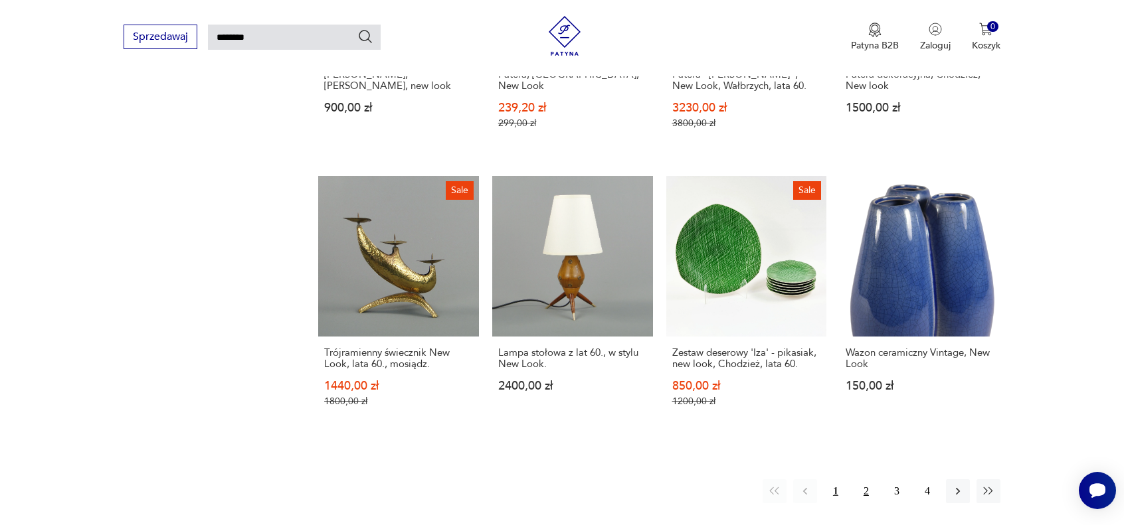
click at [866, 480] on button "2" at bounding box center [866, 492] width 24 height 24
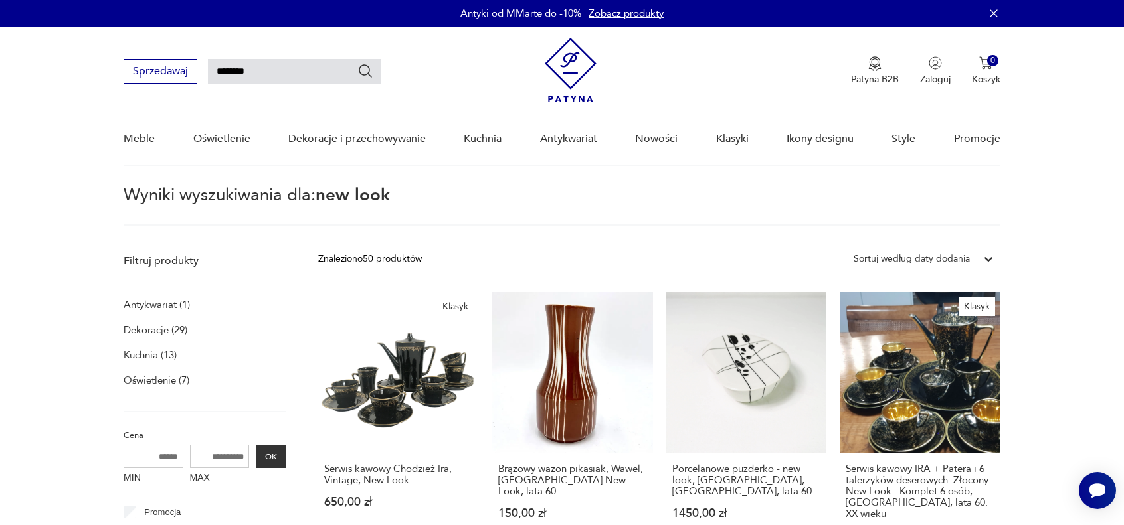
drag, startPoint x: 274, startPoint y: 72, endPoint x: 204, endPoint y: 74, distance: 69.7
click at [204, 74] on div "Sprzedawaj ********" at bounding box center [252, 71] width 257 height 25
type input "********"
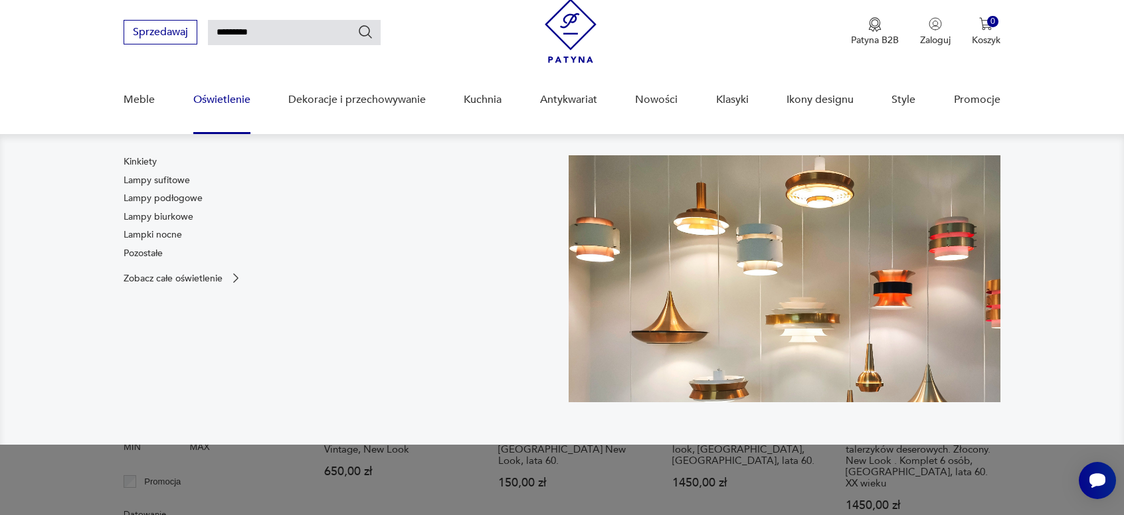
scroll to position [48, 0]
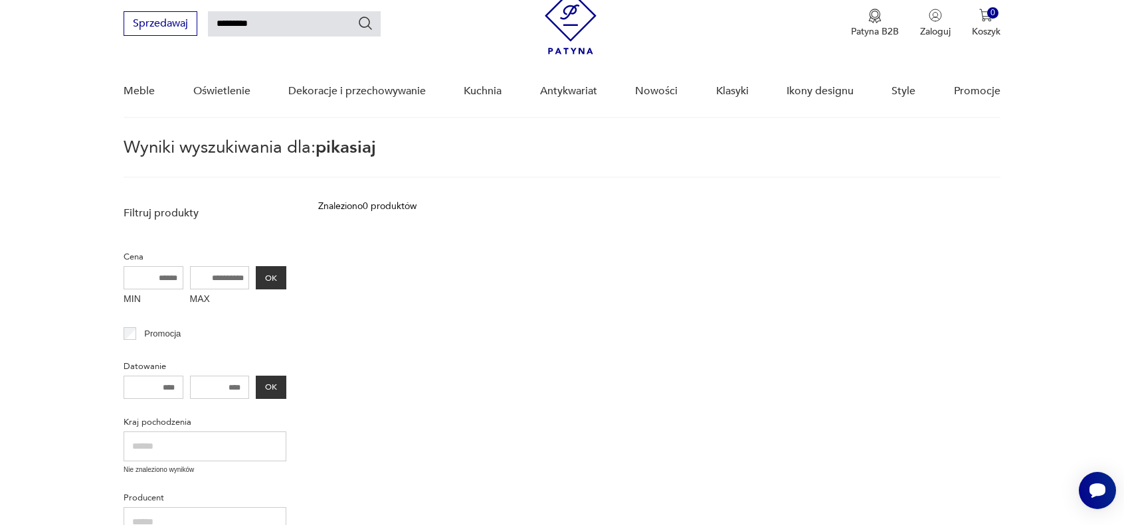
click at [249, 26] on input "*********" at bounding box center [294, 23] width 173 height 25
type input "********"
click at [363, 25] on icon "Szukaj" at bounding box center [365, 23] width 16 height 16
type input "********"
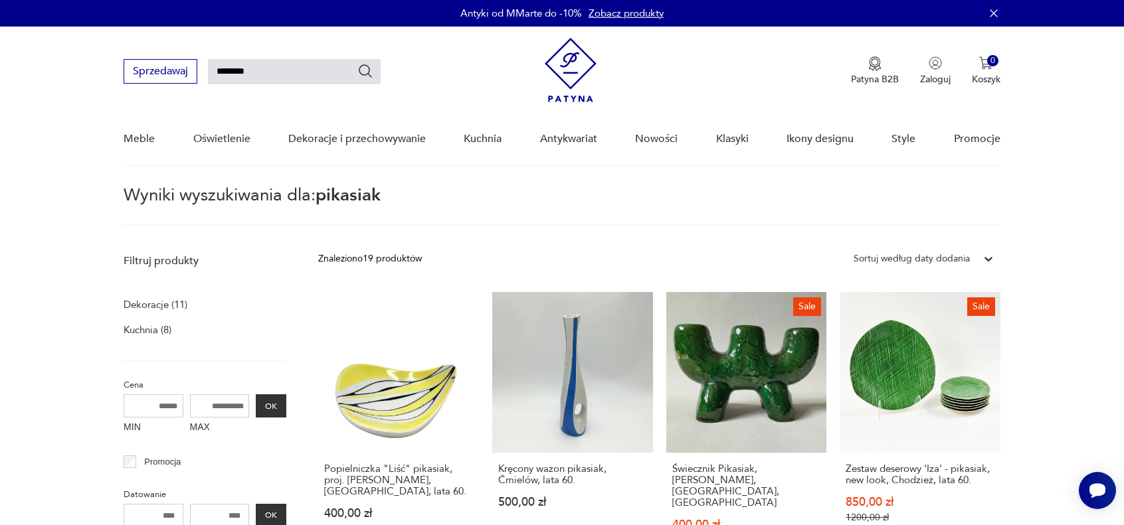
drag, startPoint x: 258, startPoint y: 70, endPoint x: 211, endPoint y: 70, distance: 47.2
click at [211, 70] on input "********" at bounding box center [294, 71] width 173 height 25
type input "*******"
drag, startPoint x: 364, startPoint y: 72, endPoint x: 483, endPoint y: 147, distance: 141.2
click at [365, 72] on icon "Szukaj" at bounding box center [365, 71] width 16 height 16
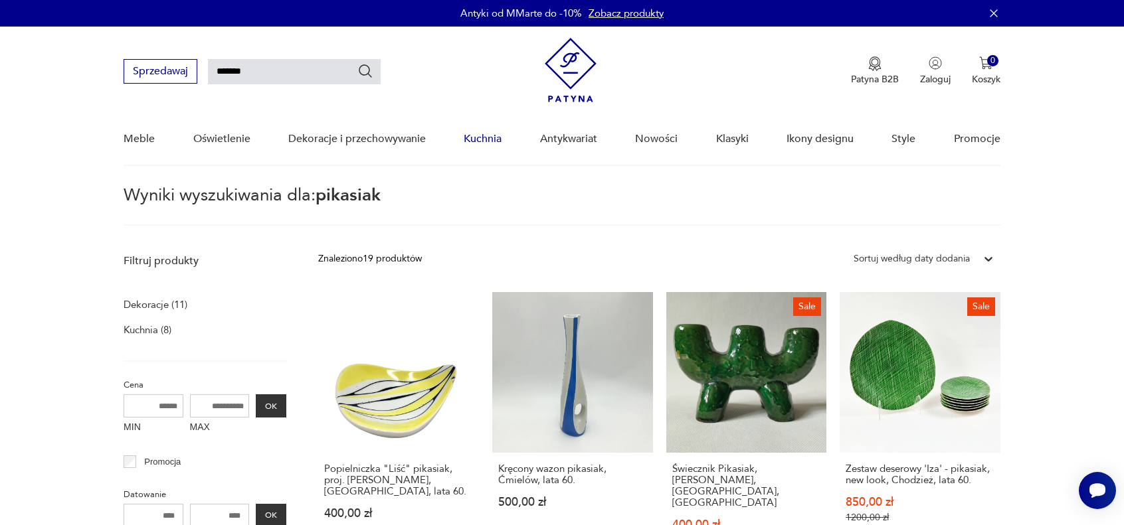
type input "*******"
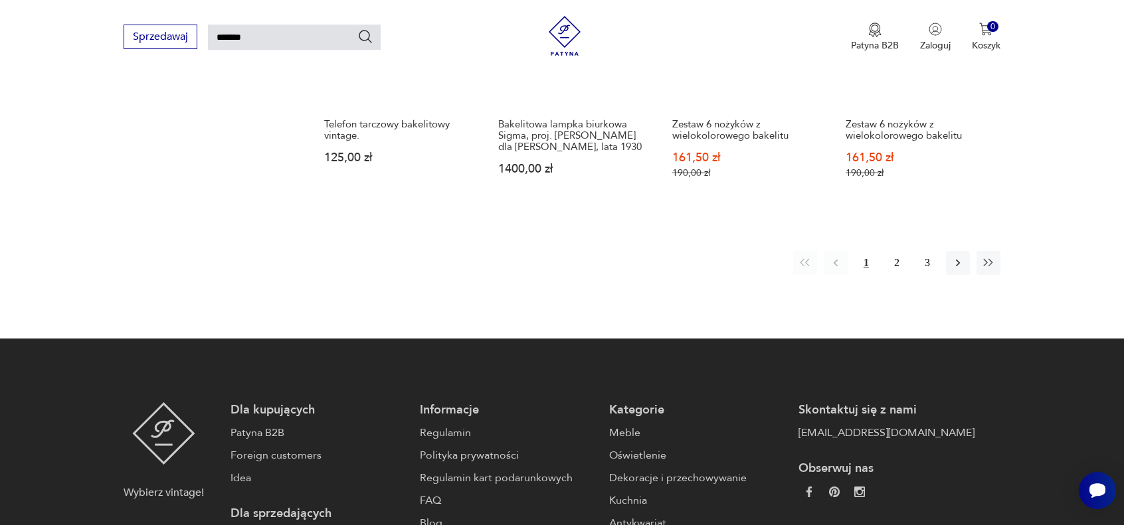
scroll to position [1251, 0]
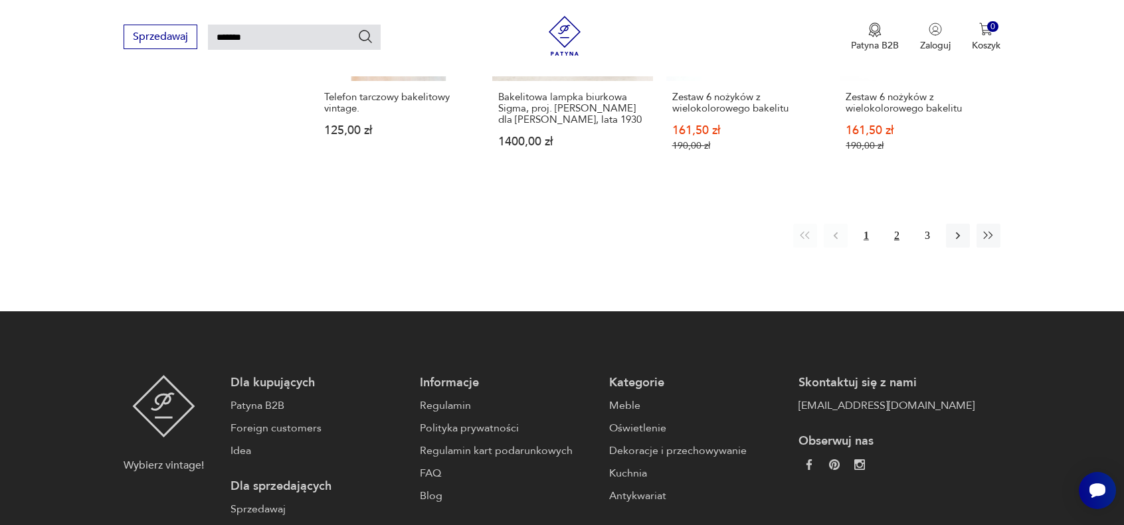
click at [896, 224] on button "2" at bounding box center [897, 236] width 24 height 24
